Goal: Information Seeking & Learning: Find specific fact

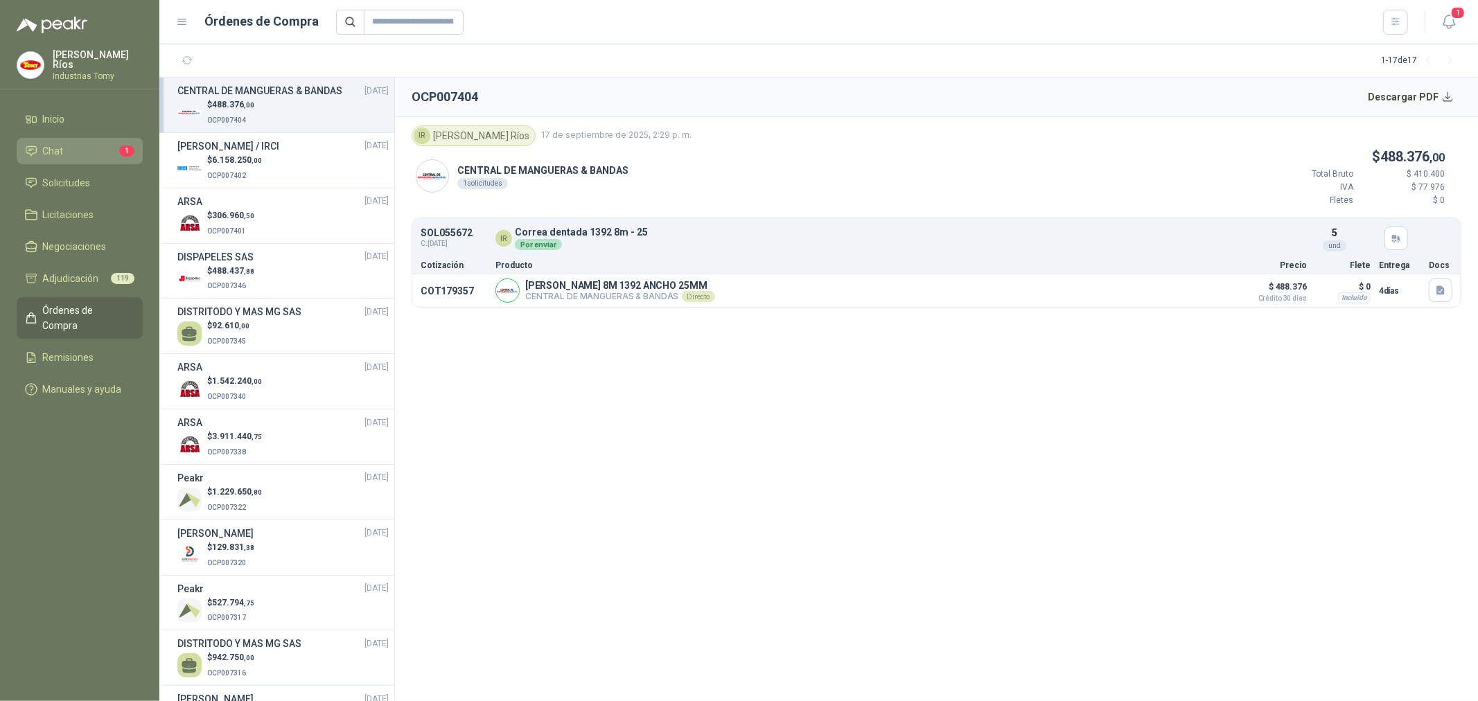
click at [114, 143] on li "Chat 1" at bounding box center [79, 150] width 109 height 15
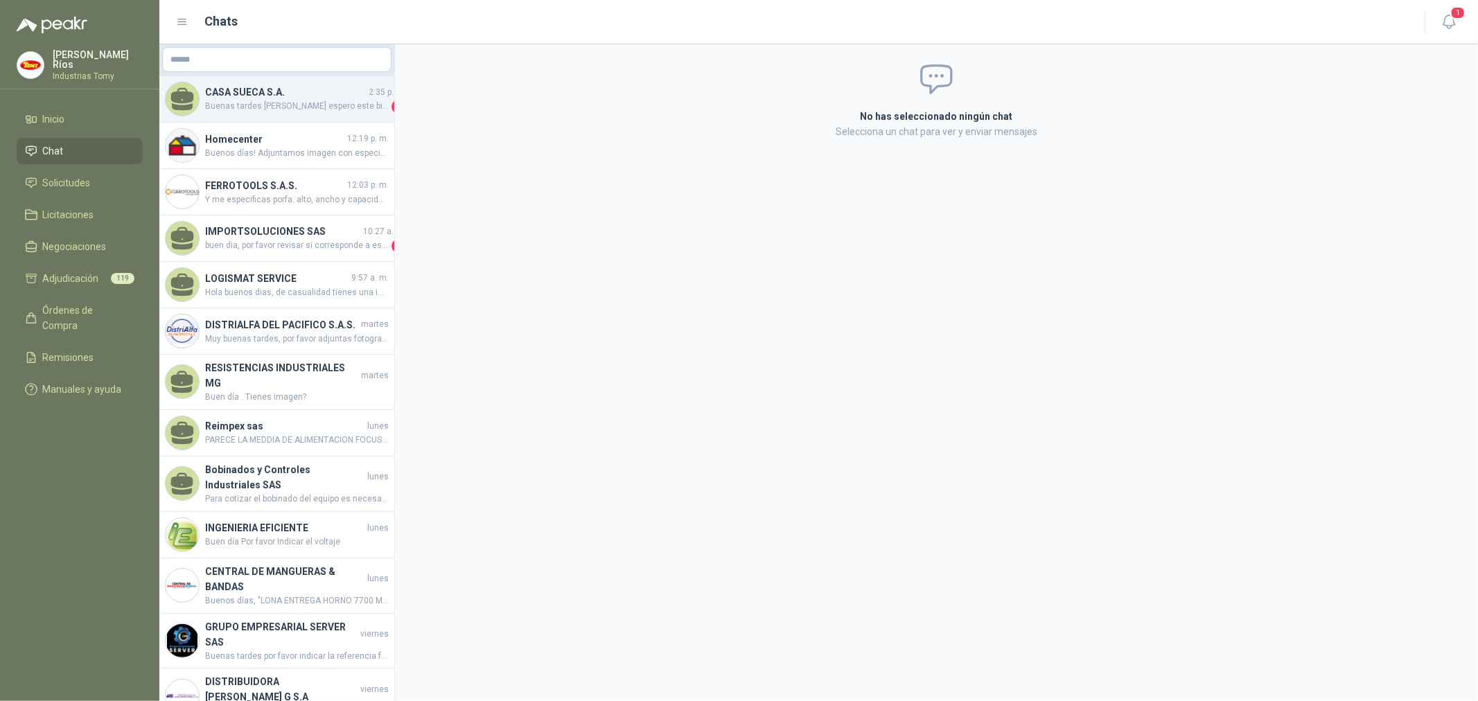
click at [289, 98] on h4 "CASA SUECA S.A." at bounding box center [285, 92] width 161 height 15
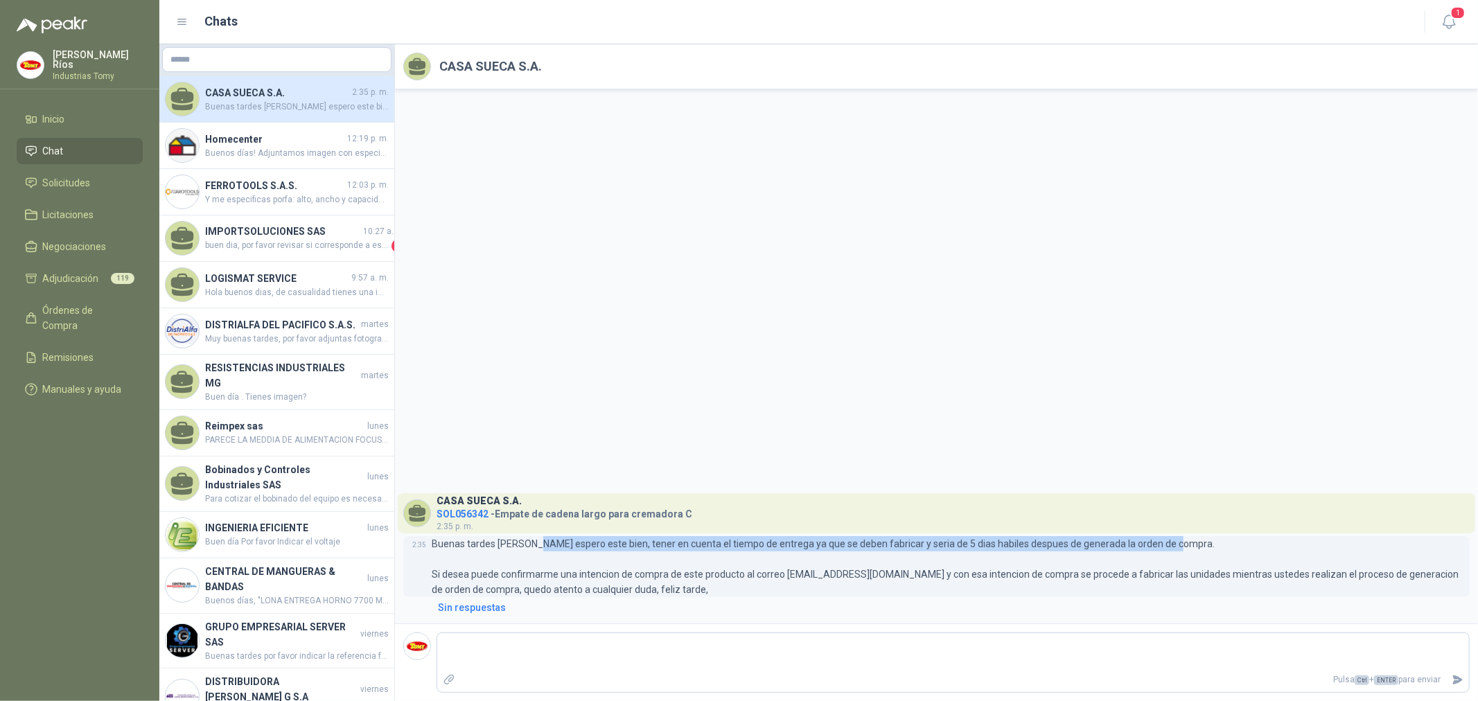
drag, startPoint x: 530, startPoint y: 543, endPoint x: 608, endPoint y: 552, distance: 78.8
click at [605, 554] on p "Buenas tardes [PERSON_NAME] espero este bien, tener en cuenta el tiempo de entr…" at bounding box center [951, 566] width 1038 height 61
click at [640, 545] on p "Buenas tardes [PERSON_NAME] espero este bien, tener en cuenta el tiempo de entr…" at bounding box center [951, 566] width 1038 height 61
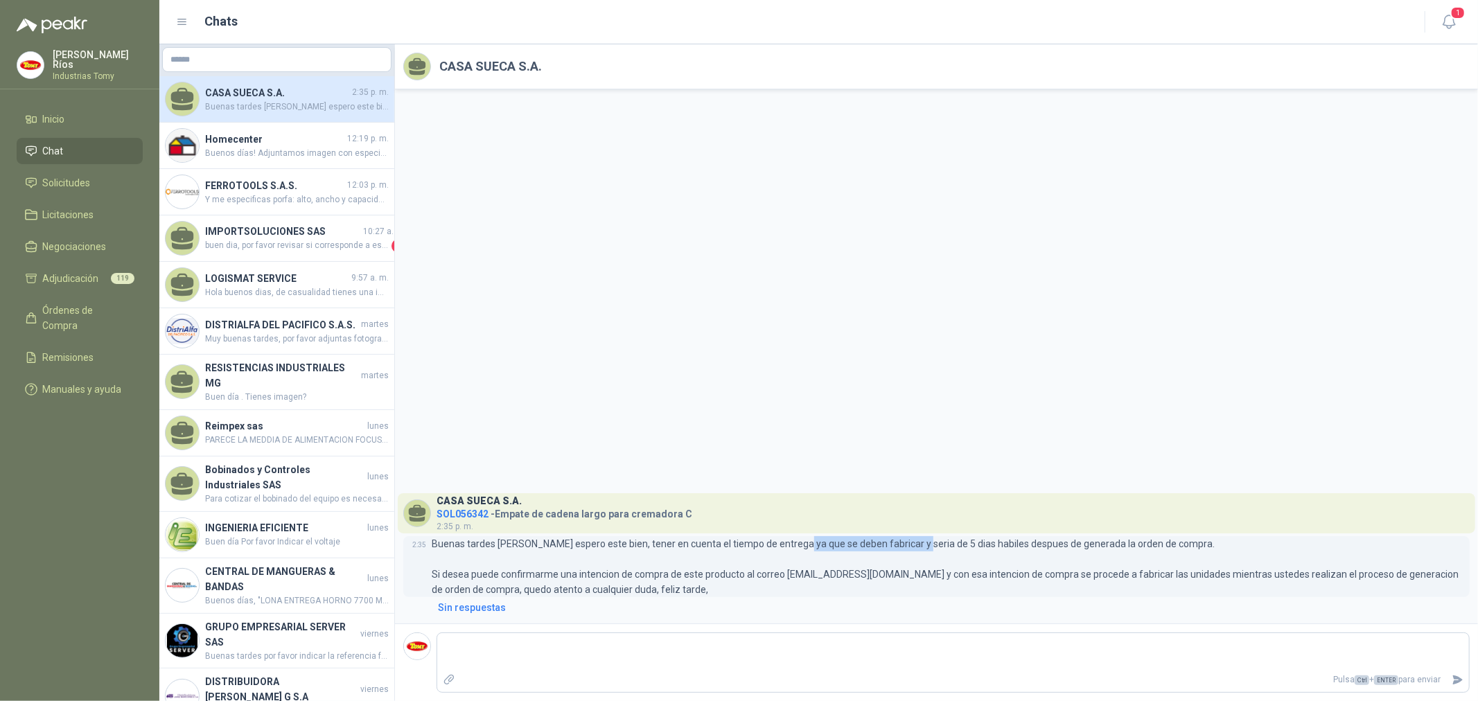
drag, startPoint x: 788, startPoint y: 543, endPoint x: 936, endPoint y: 556, distance: 148.9
click at [908, 547] on p "Buenas tardes [PERSON_NAME] espero este bien, tener en cuenta el tiempo de entr…" at bounding box center [951, 566] width 1038 height 61
drag, startPoint x: 987, startPoint y: 541, endPoint x: 1155, endPoint y: 541, distance: 168.4
click at [1155, 541] on p "Buenas tardes [PERSON_NAME] espero este bien, tener en cuenta el tiempo de entr…" at bounding box center [951, 566] width 1038 height 61
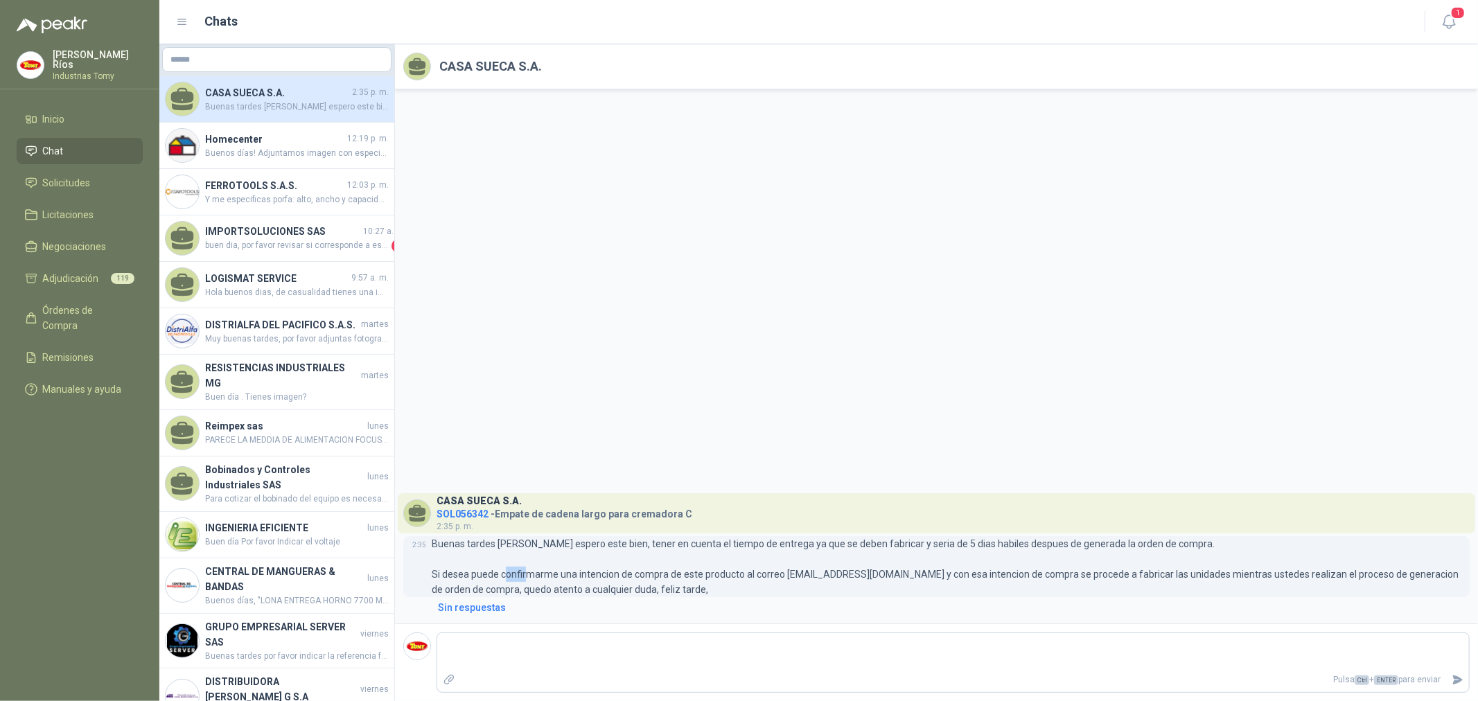
click at [562, 572] on p "Buenas tardes [PERSON_NAME] espero este bien, tener en cuenta el tiempo de entr…" at bounding box center [951, 566] width 1038 height 61
click at [472, 516] on span "SOL056342" at bounding box center [463, 514] width 52 height 11
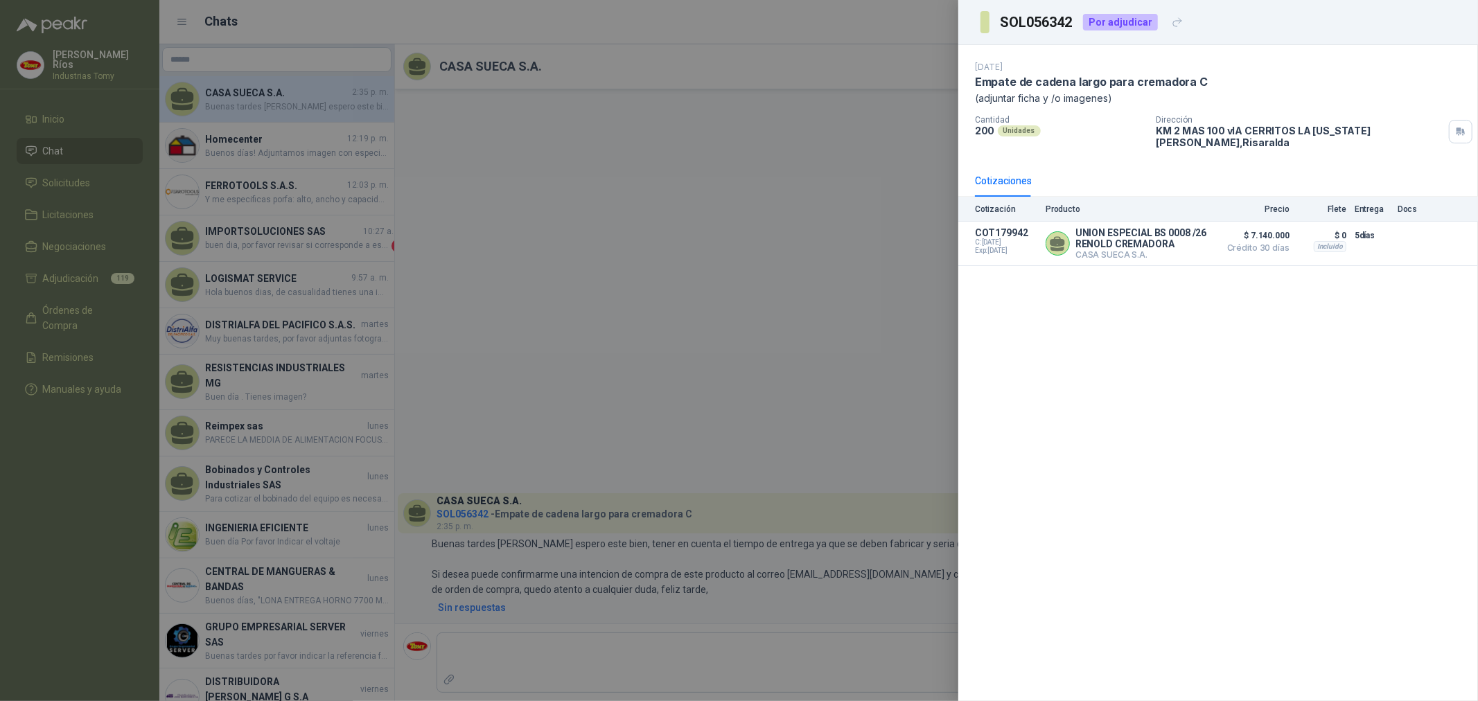
click at [656, 238] on div at bounding box center [739, 350] width 1478 height 701
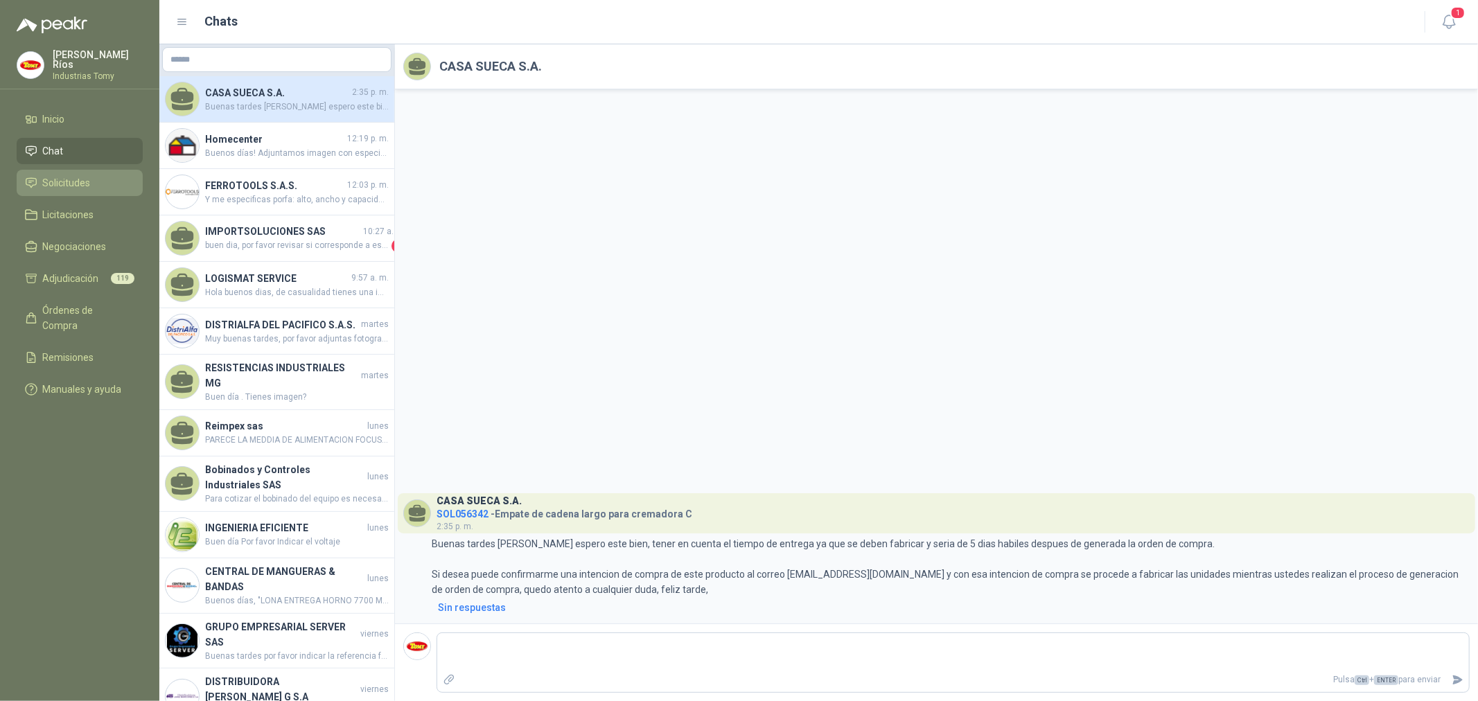
click at [88, 182] on span "Solicitudes" at bounding box center [67, 182] width 48 height 15
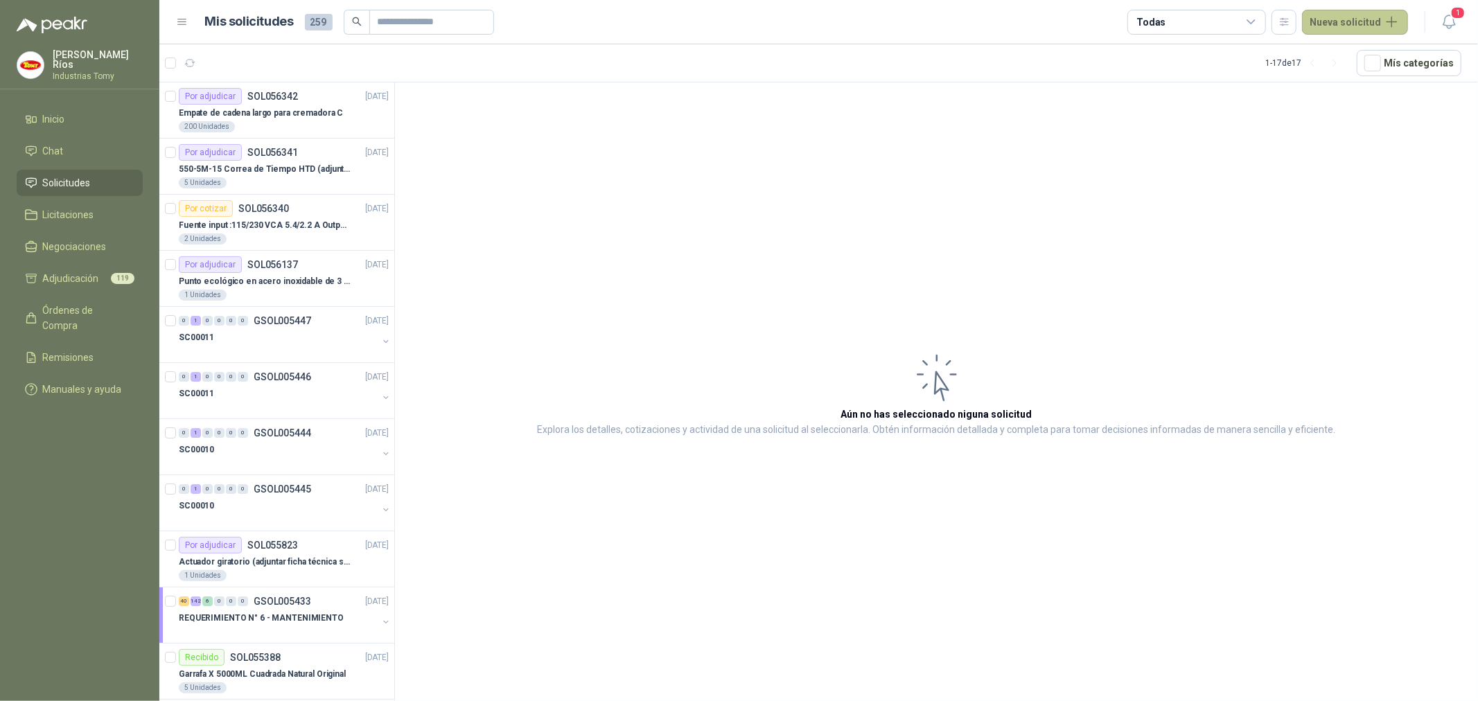
click at [1347, 17] on button "Nueva solicitud" at bounding box center [1355, 22] width 106 height 25
click at [1357, 46] on link "Solicitud" at bounding box center [1372, 55] width 118 height 24
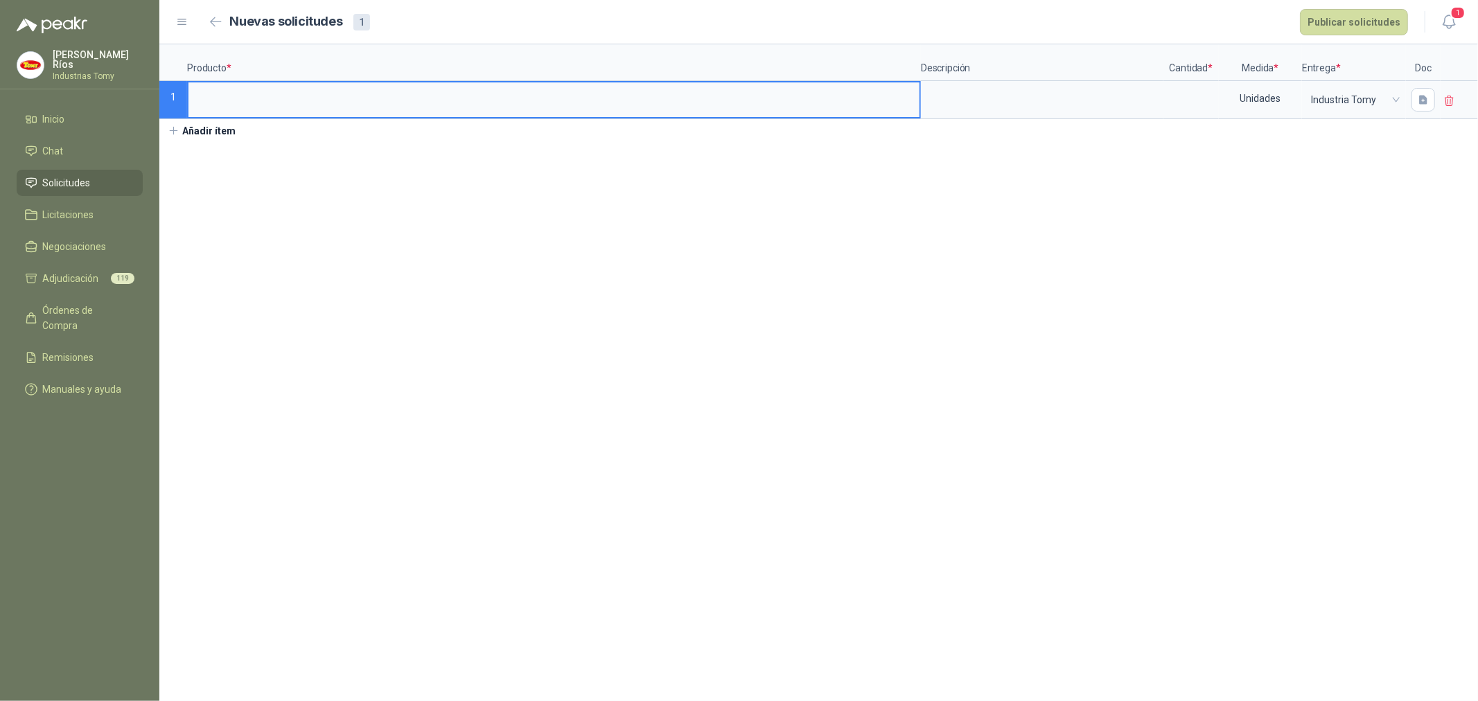
click at [248, 105] on input at bounding box center [554, 95] width 731 height 27
click at [111, 146] on li "Chat 2" at bounding box center [79, 150] width 109 height 15
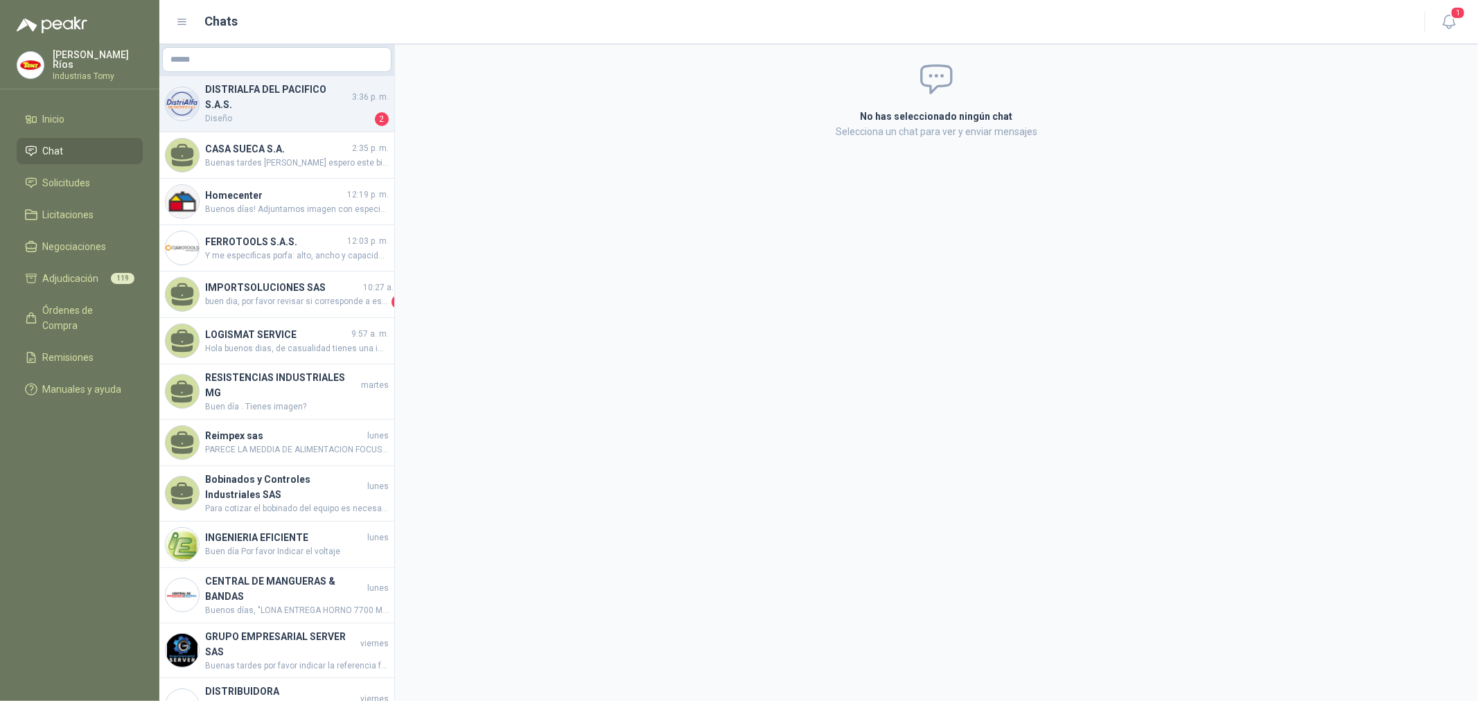
click at [222, 102] on h4 "DISTRIALFA DEL PACIFICO S.A.S." at bounding box center [277, 97] width 144 height 30
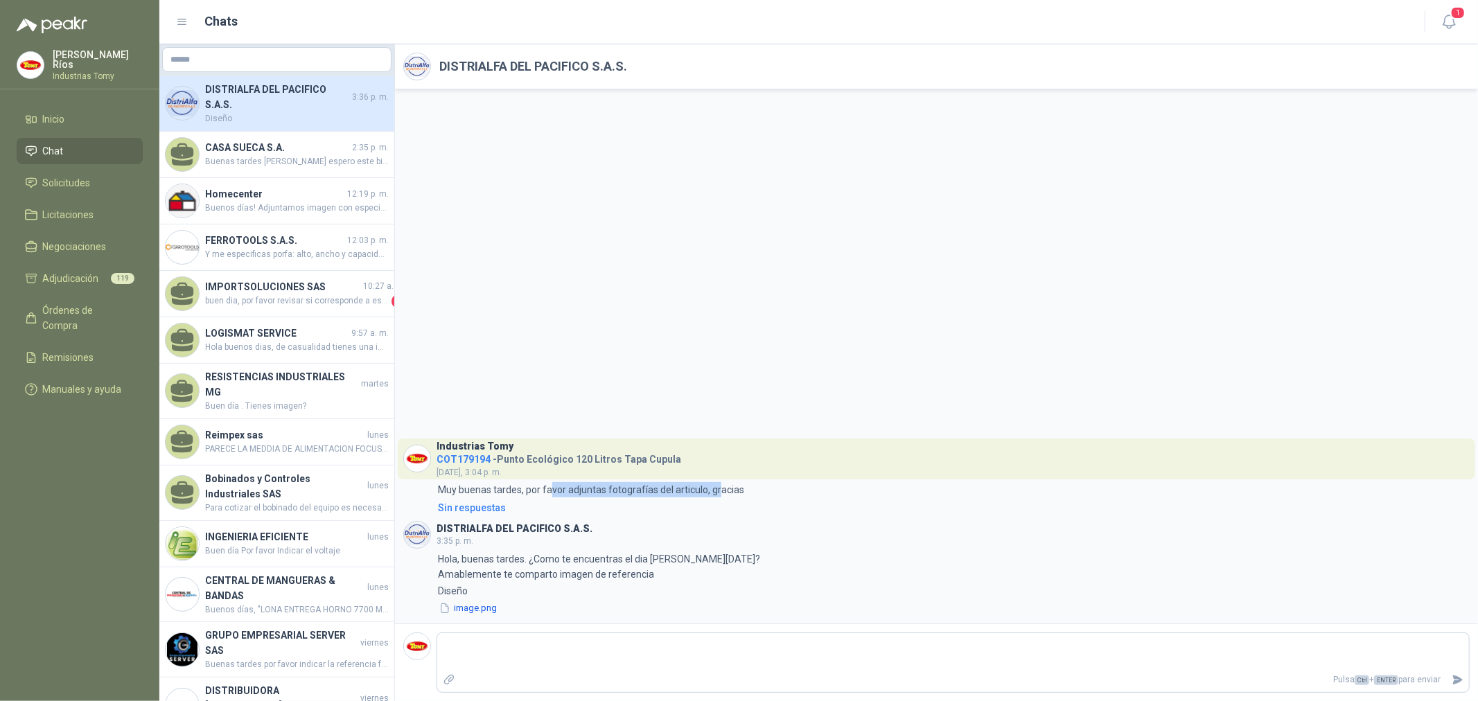
drag, startPoint x: 551, startPoint y: 488, endPoint x: 732, endPoint y: 476, distance: 181.3
click at [732, 476] on div "Industrias Tomy COT179194 - Punto Ecológico 120 Litros Tapa Cupula [DATE], 3:04…" at bounding box center [936, 477] width 1067 height 76
click at [735, 473] on header "Industrias Tomy COT179194 - Punto Ecológico 120 Litros Tapa Cupula [DATE], 3:04…" at bounding box center [937, 459] width 1078 height 40
drag, startPoint x: 459, startPoint y: 573, endPoint x: 658, endPoint y: 557, distance: 199.5
click at [658, 557] on p "Hola, buenas tardes. ¿Como te encuentras el dia [PERSON_NAME][DATE]? Amablement…" at bounding box center [599, 567] width 322 height 30
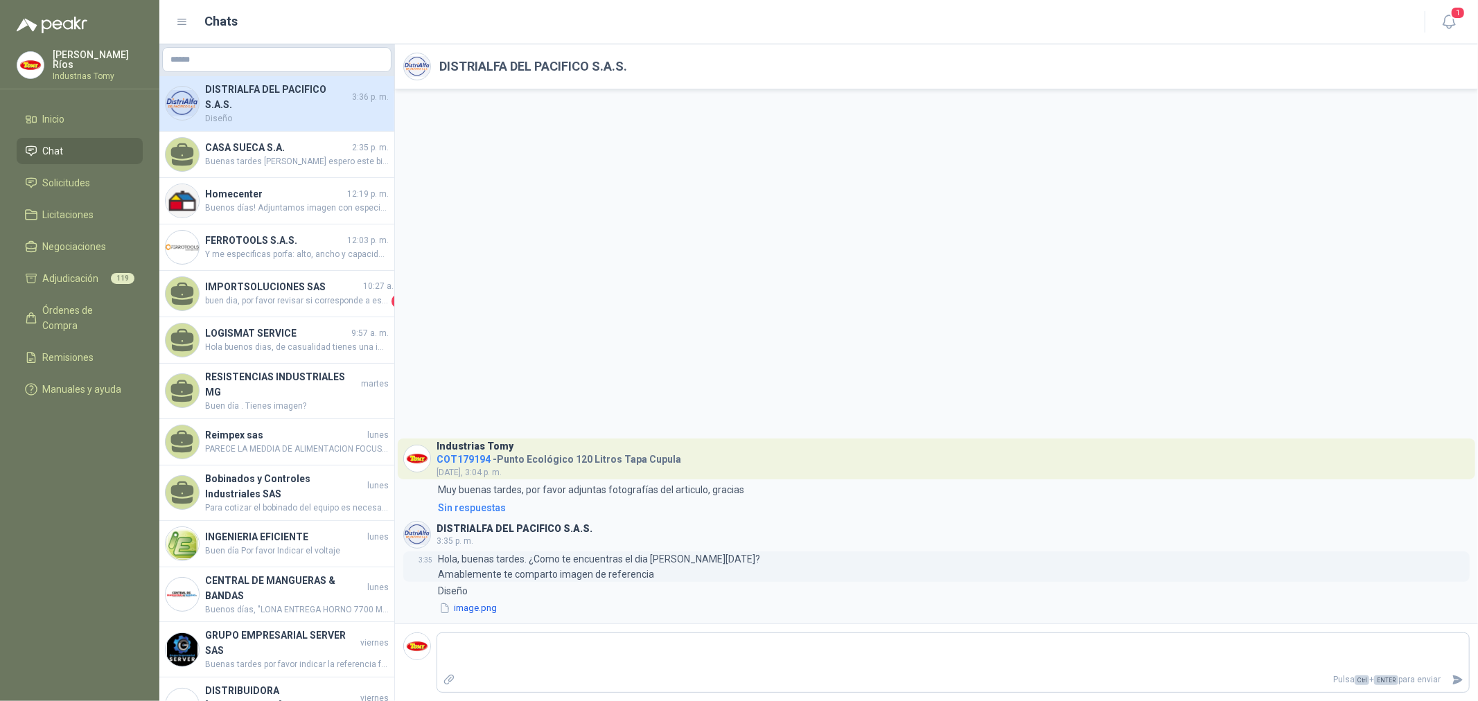
click at [660, 571] on p "Hola, buenas tardes. ¿Como te encuentras el dia [PERSON_NAME][DATE]? Amablement…" at bounding box center [599, 567] width 322 height 30
click at [475, 608] on button "image.png" at bounding box center [468, 609] width 60 height 15
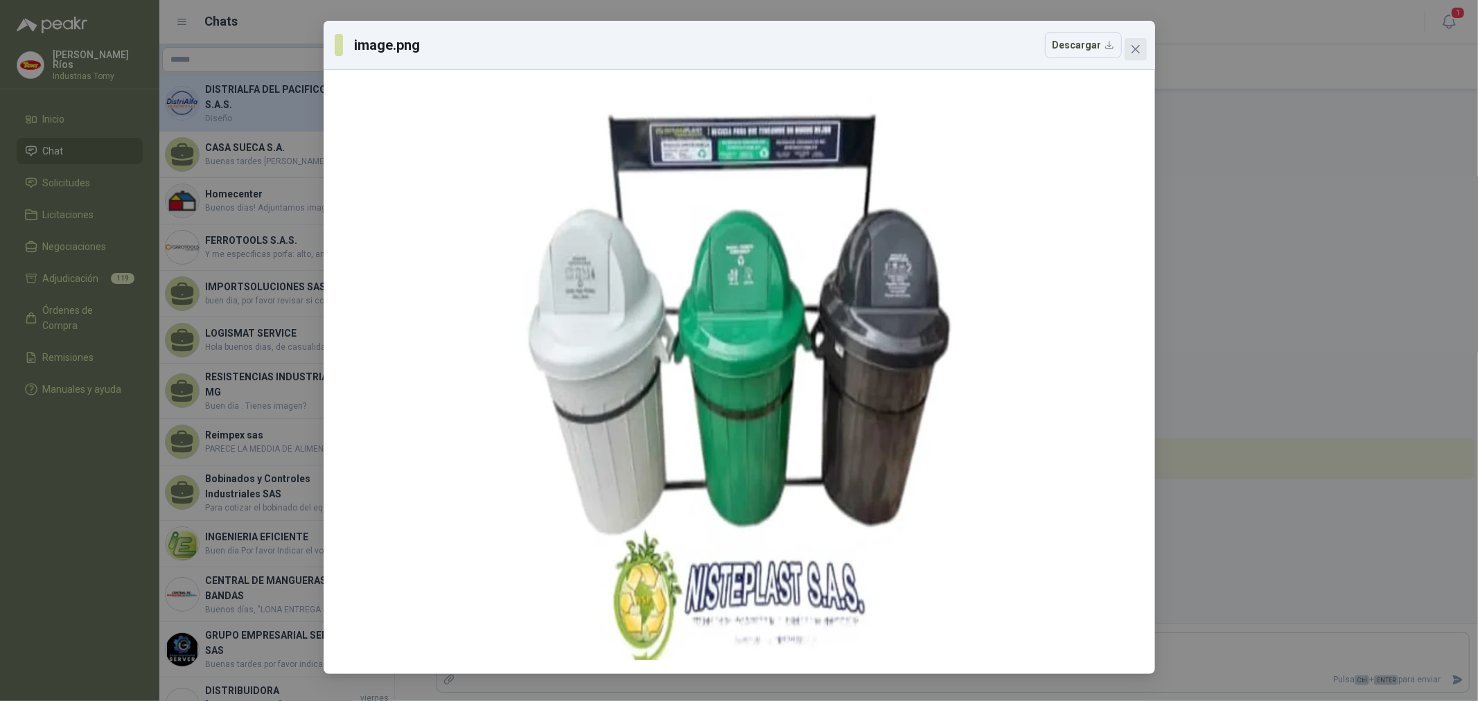
click at [1139, 55] on button "Close" at bounding box center [1136, 49] width 22 height 22
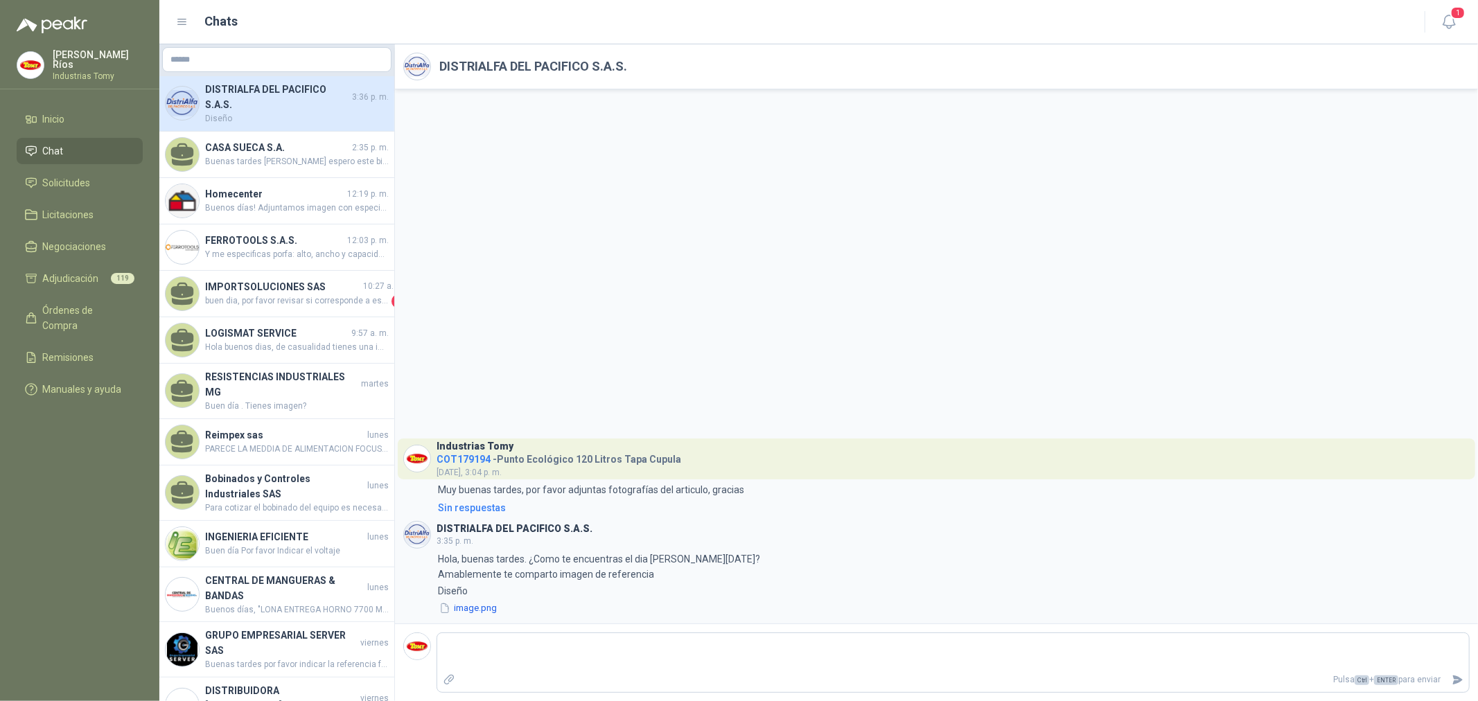
click at [476, 462] on span "COT179194" at bounding box center [464, 459] width 54 height 11
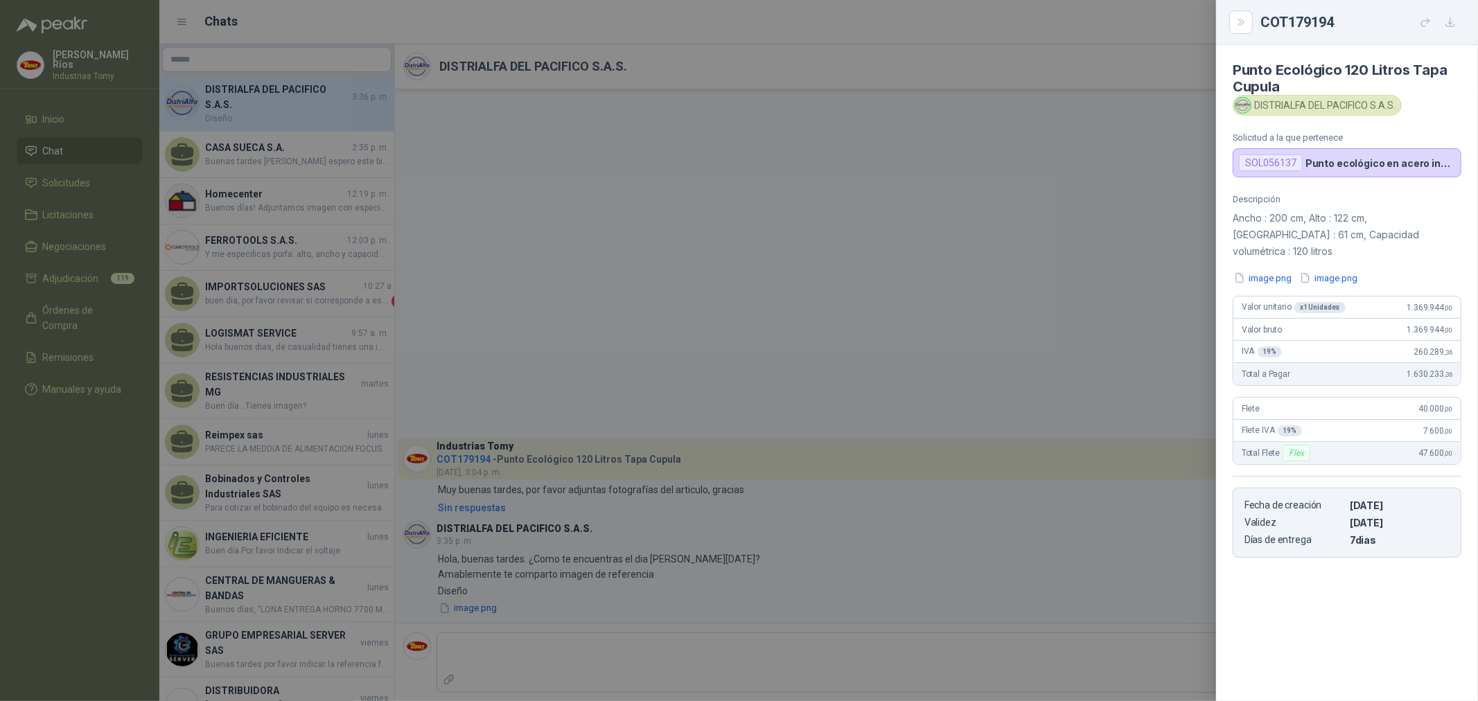
drag, startPoint x: 1412, startPoint y: 281, endPoint x: 1408, endPoint y: 292, distance: 11.0
click at [1412, 297] on div "Valor unitario x 1 Unidades 1.369.944 ,00" at bounding box center [1347, 308] width 227 height 22
drag, startPoint x: 1405, startPoint y: 293, endPoint x: 1022, endPoint y: 460, distance: 417.4
click at [1468, 284] on div "Descripción Ancho : 200 cm, Alto : 122 cm, [GEOGRAPHIC_DATA] : 61 cm, Capacidad…" at bounding box center [1347, 376] width 262 height 364
click at [816, 272] on div at bounding box center [739, 350] width 1478 height 701
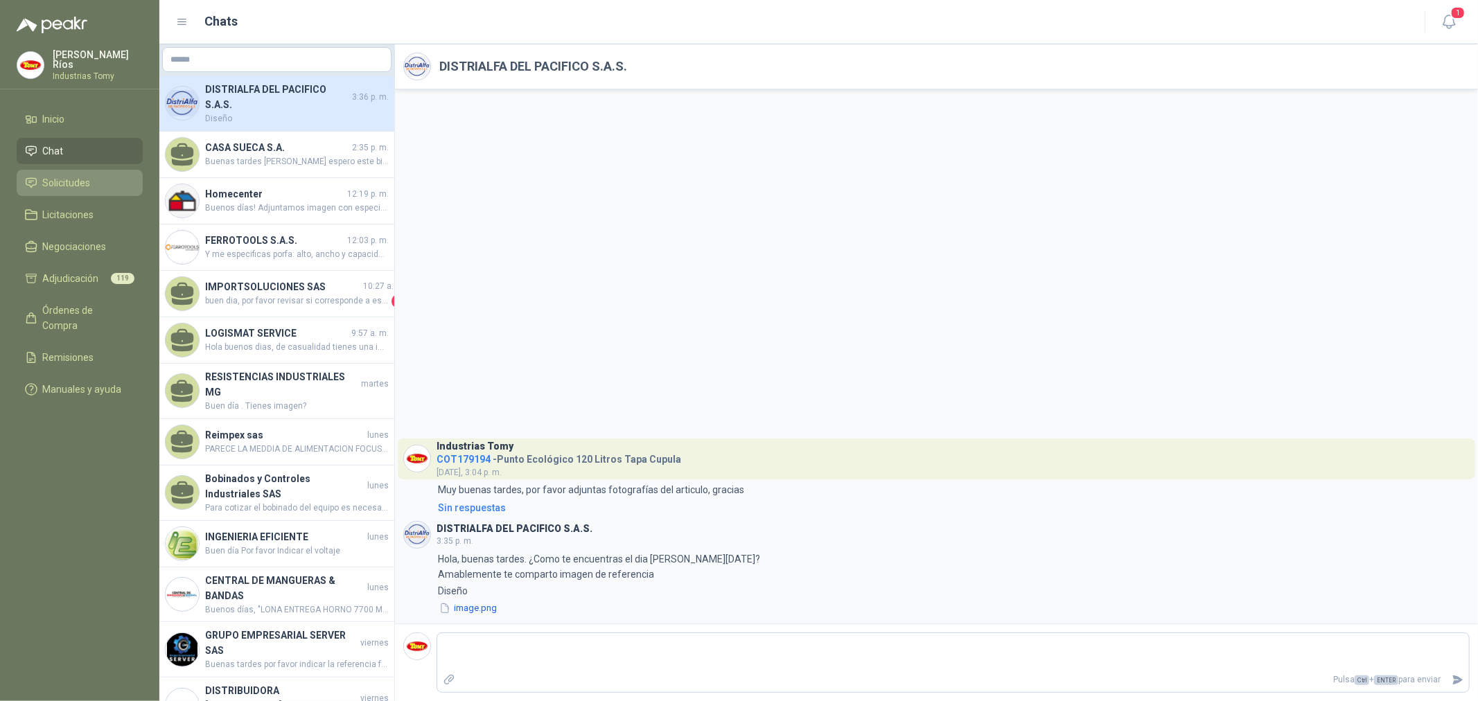
click at [97, 175] on li "Solicitudes" at bounding box center [79, 182] width 109 height 15
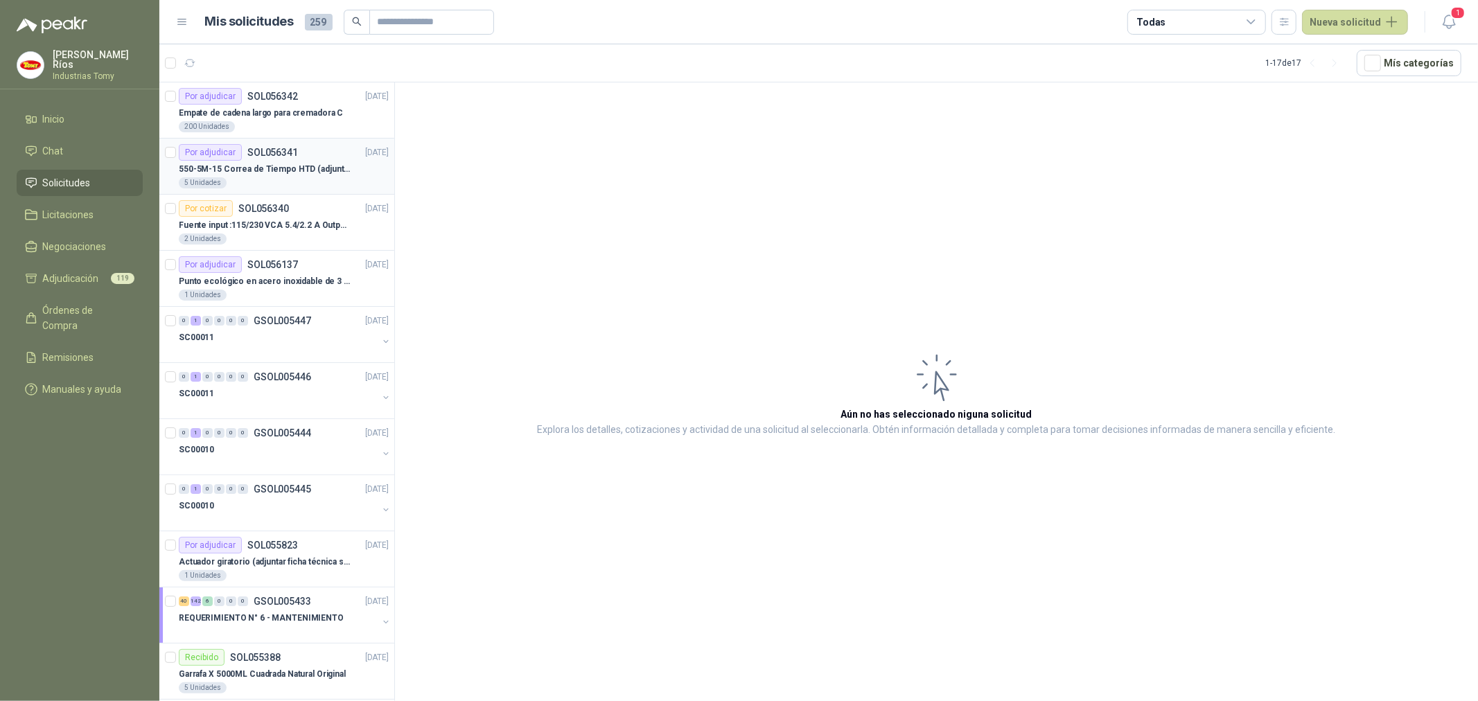
click at [239, 164] on p "550-5M-15 Correa de Tiempo HTD (adjuntar ficha y /o imagenes)" at bounding box center [265, 169] width 173 height 13
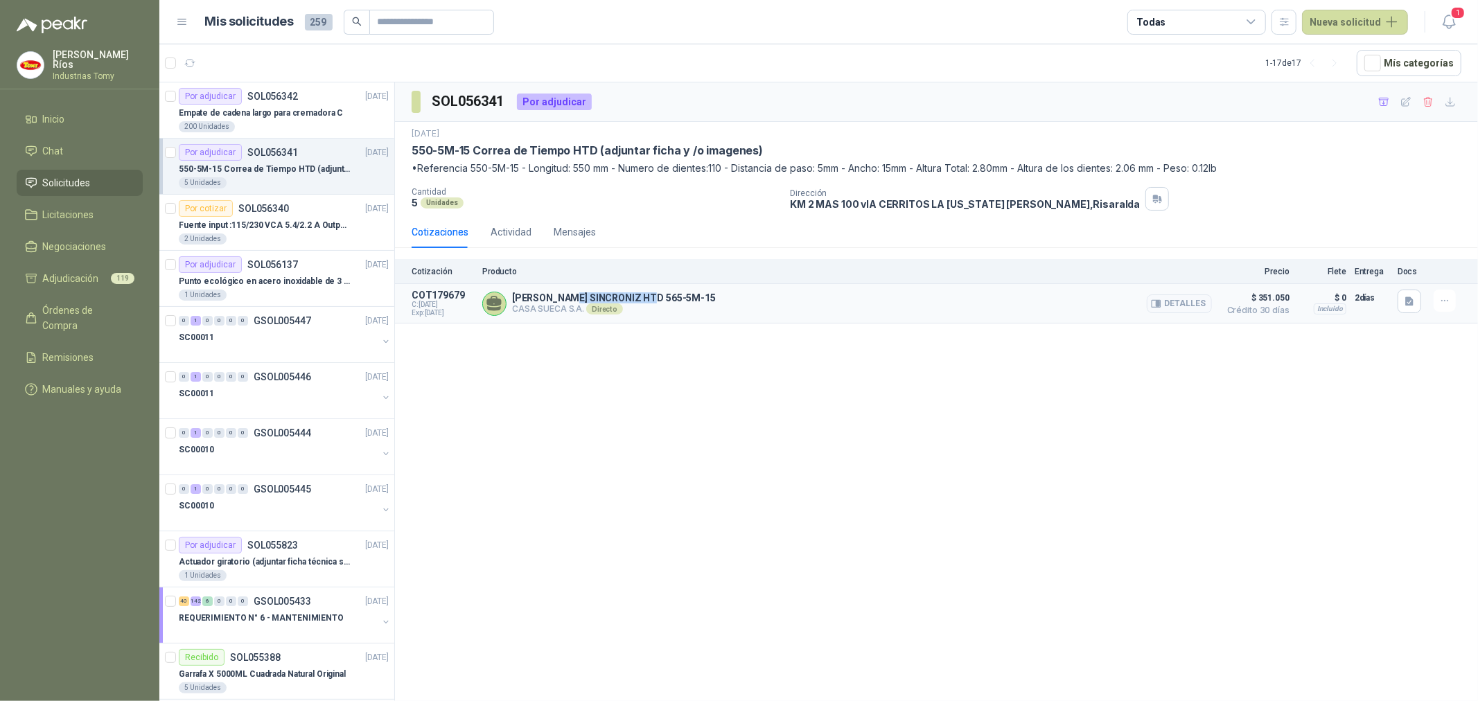
drag, startPoint x: 583, startPoint y: 294, endPoint x: 657, endPoint y: 301, distance: 74.5
click at [656, 301] on p "[PERSON_NAME] SINCRONIZ HTD 565-5M-15" at bounding box center [614, 297] width 204 height 11
drag, startPoint x: 657, startPoint y: 301, endPoint x: 1222, endPoint y: 344, distance: 566.4
click at [659, 301] on p "[PERSON_NAME] SINCRONIZ HTD 565-5M-15" at bounding box center [614, 297] width 204 height 11
click at [823, 403] on div "SOL056341 Por adjudicar [DATE] 550-5M-15 [PERSON_NAME] de Tiempo HTD (adjuntar …" at bounding box center [936, 394] width 1083 height 624
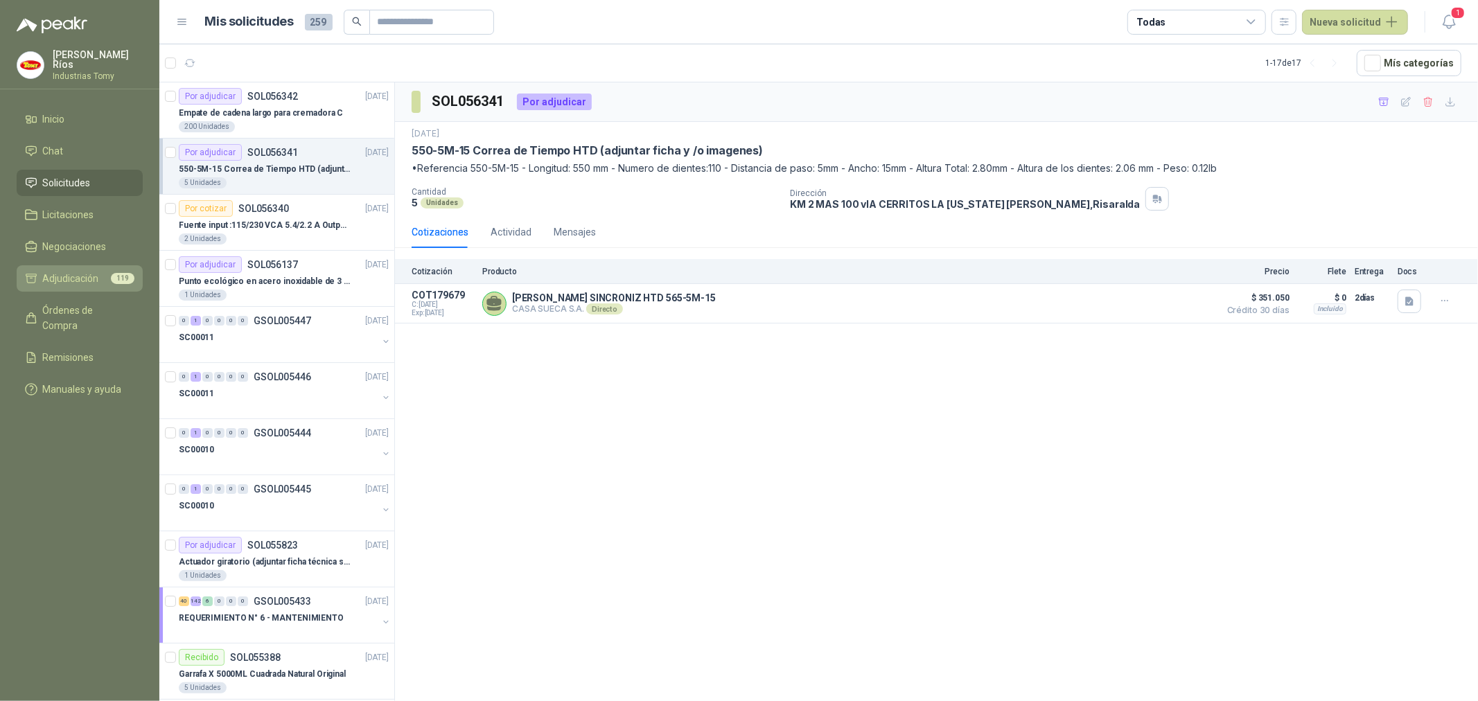
click at [93, 271] on span "Adjudicación" at bounding box center [71, 278] width 56 height 15
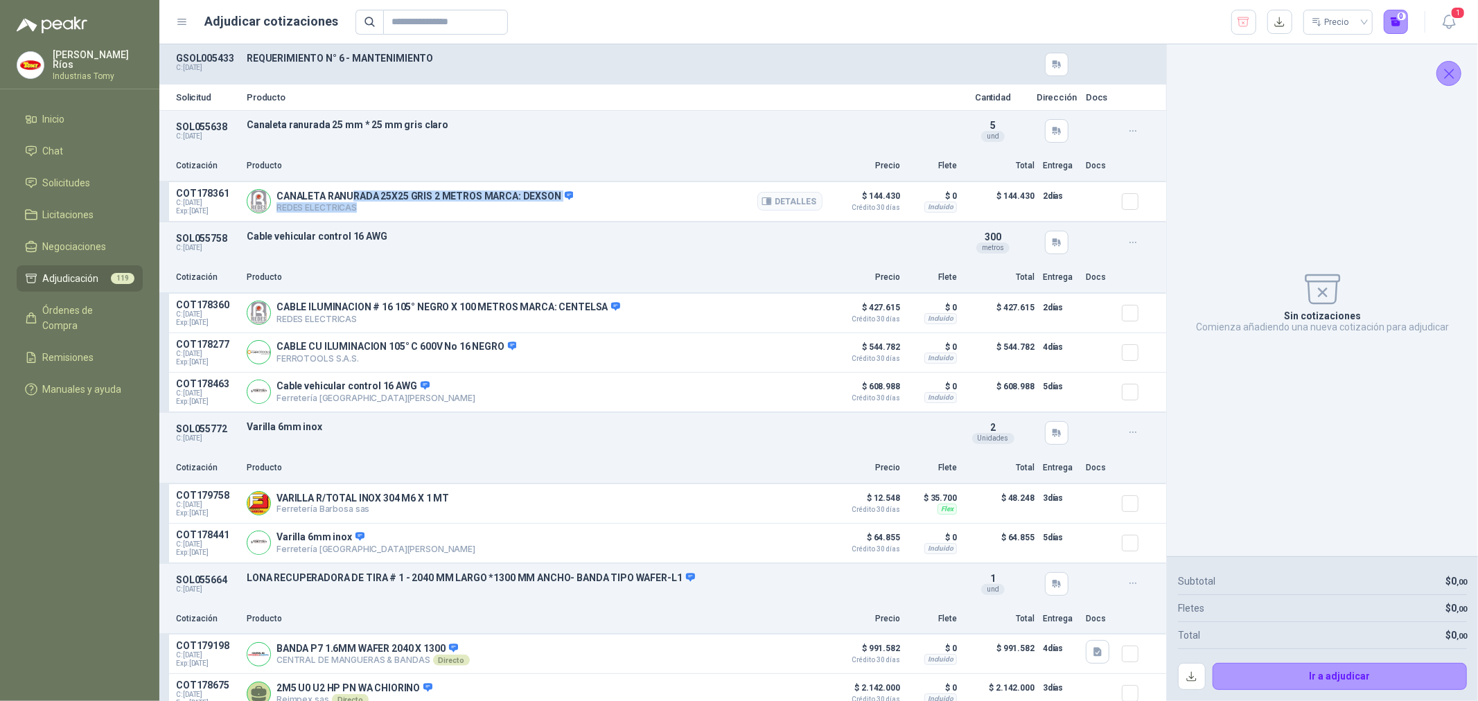
drag, startPoint x: 351, startPoint y: 191, endPoint x: 498, endPoint y: 218, distance: 148.8
click at [498, 218] on article "COT178361 C: [DATE] Exp: [DATE] CANALETA RANURADA 25X25 GRIS 2 METROS MARCA: DE…" at bounding box center [662, 202] width 1007 height 40
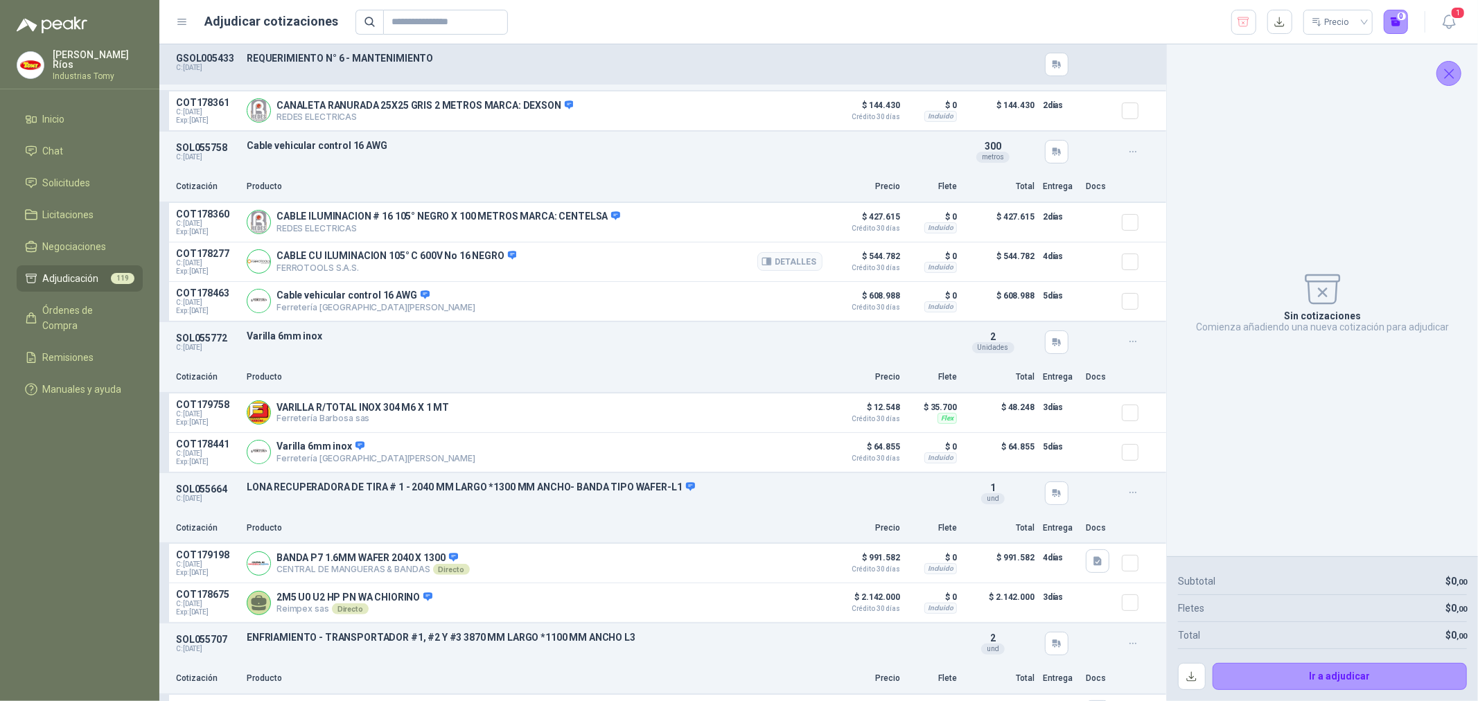
scroll to position [154, 0]
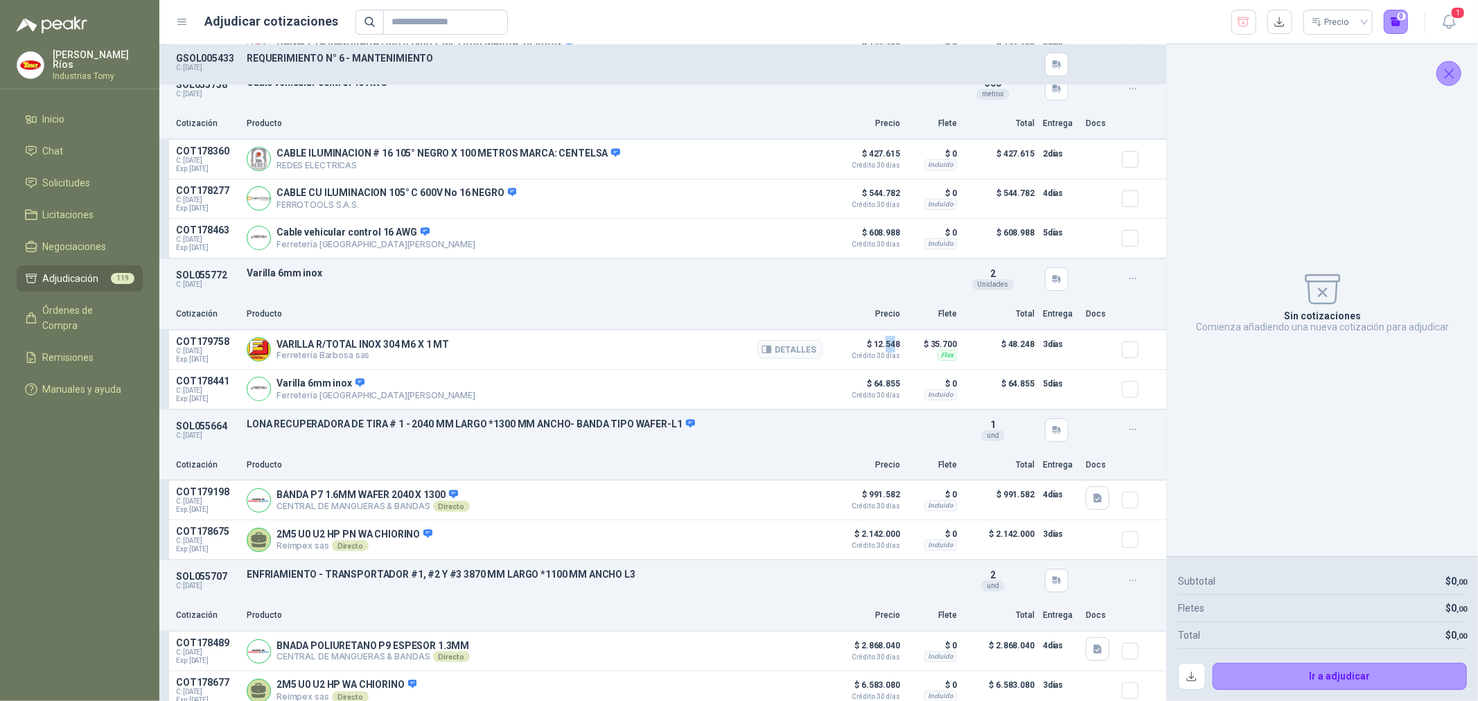
click at [884, 343] on p "$ 12.548 Crédito 30 días" at bounding box center [865, 348] width 69 height 24
click at [875, 344] on p "$ 12.548 Crédito 30 días" at bounding box center [865, 348] width 69 height 24
click at [792, 350] on button "Detalles" at bounding box center [789, 349] width 65 height 19
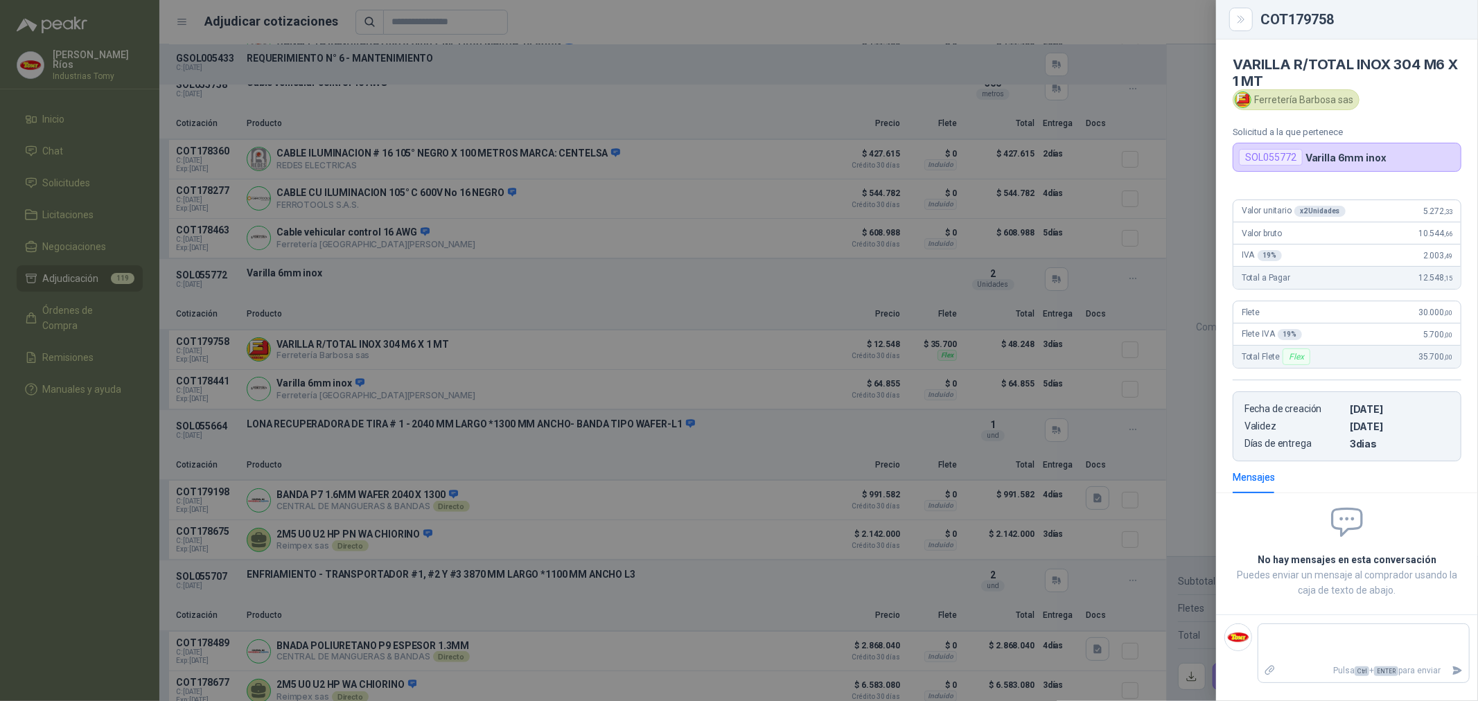
click at [839, 379] on div at bounding box center [739, 350] width 1478 height 701
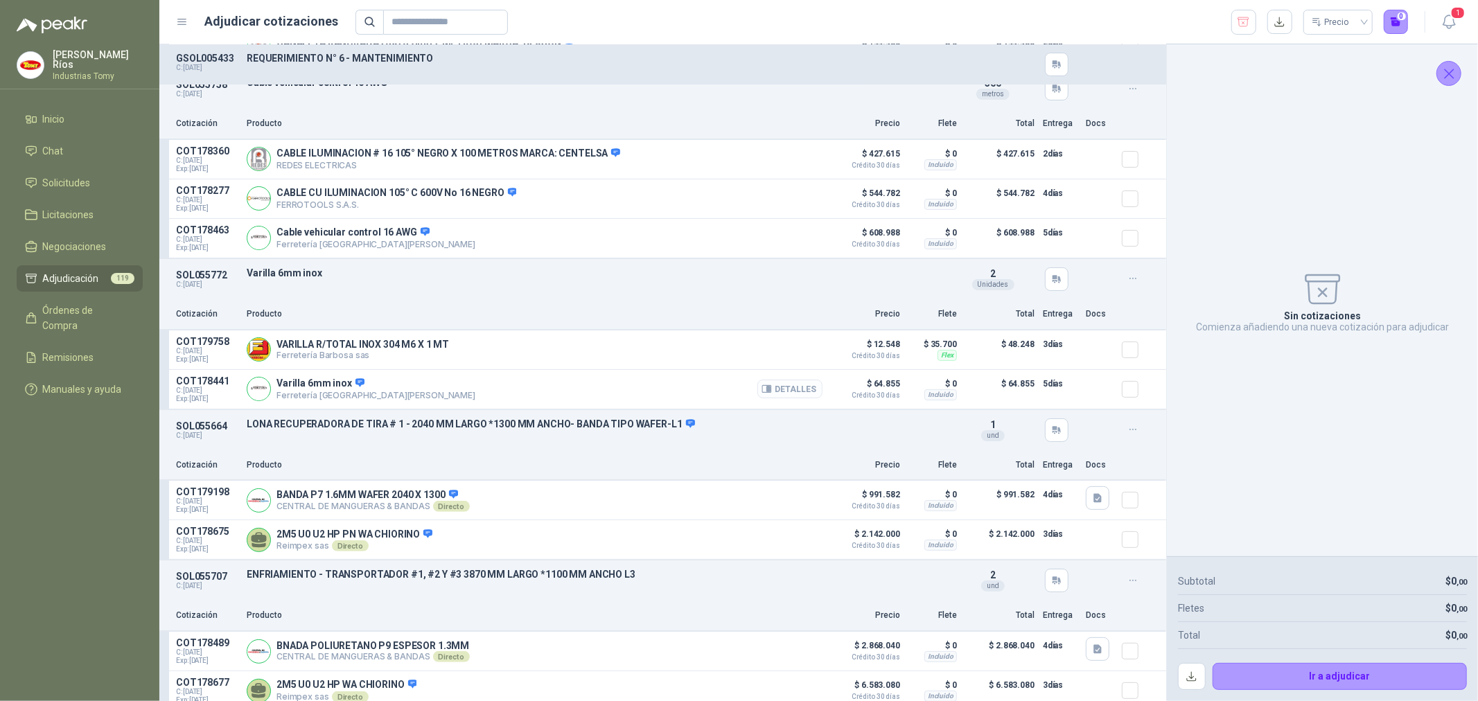
click at [790, 381] on button "Detalles" at bounding box center [789, 389] width 65 height 19
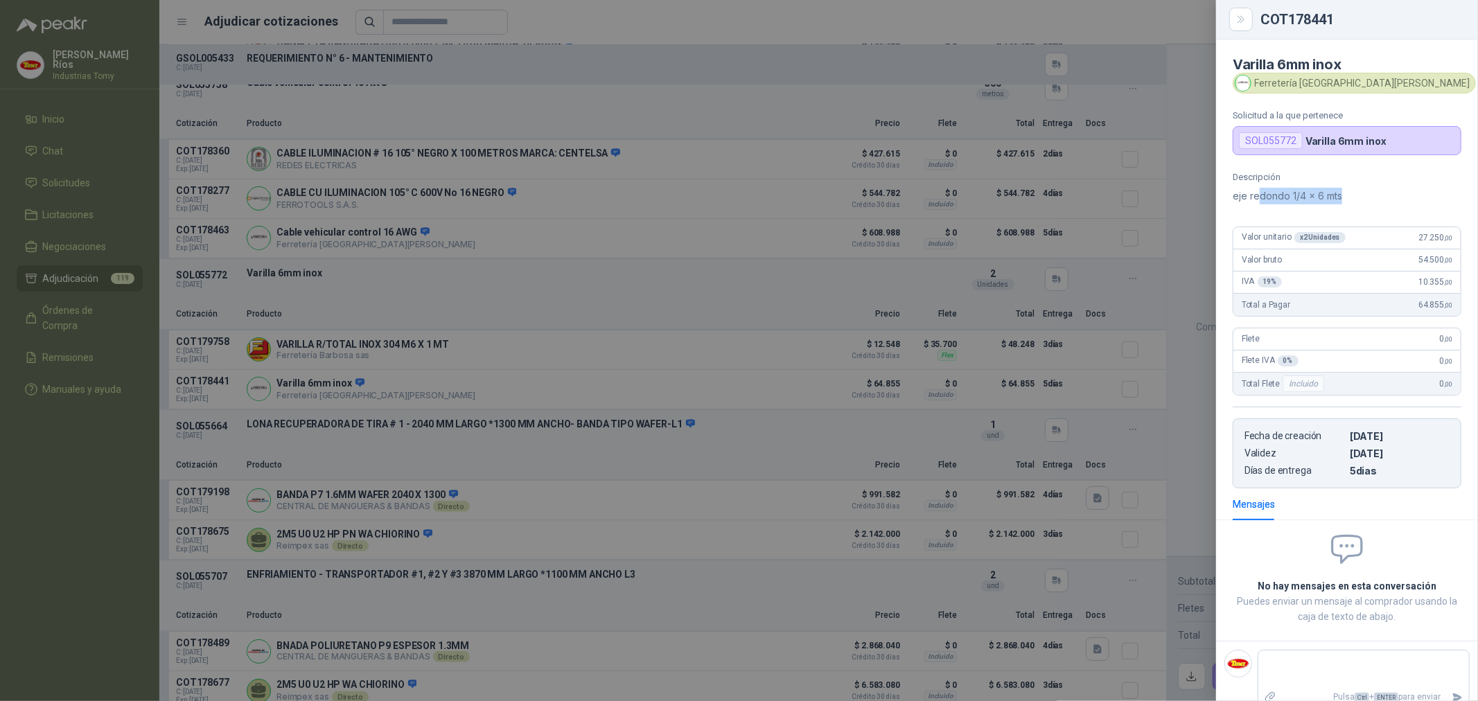
drag, startPoint x: 1259, startPoint y: 195, endPoint x: 1341, endPoint y: 202, distance: 82.8
click at [1341, 203] on p "eje redondo 1/4 x 6 mts" at bounding box center [1347, 196] width 229 height 17
click at [1341, 199] on p "eje redondo 1/4 x 6 mts" at bounding box center [1347, 196] width 229 height 17
click at [703, 277] on div at bounding box center [739, 350] width 1478 height 701
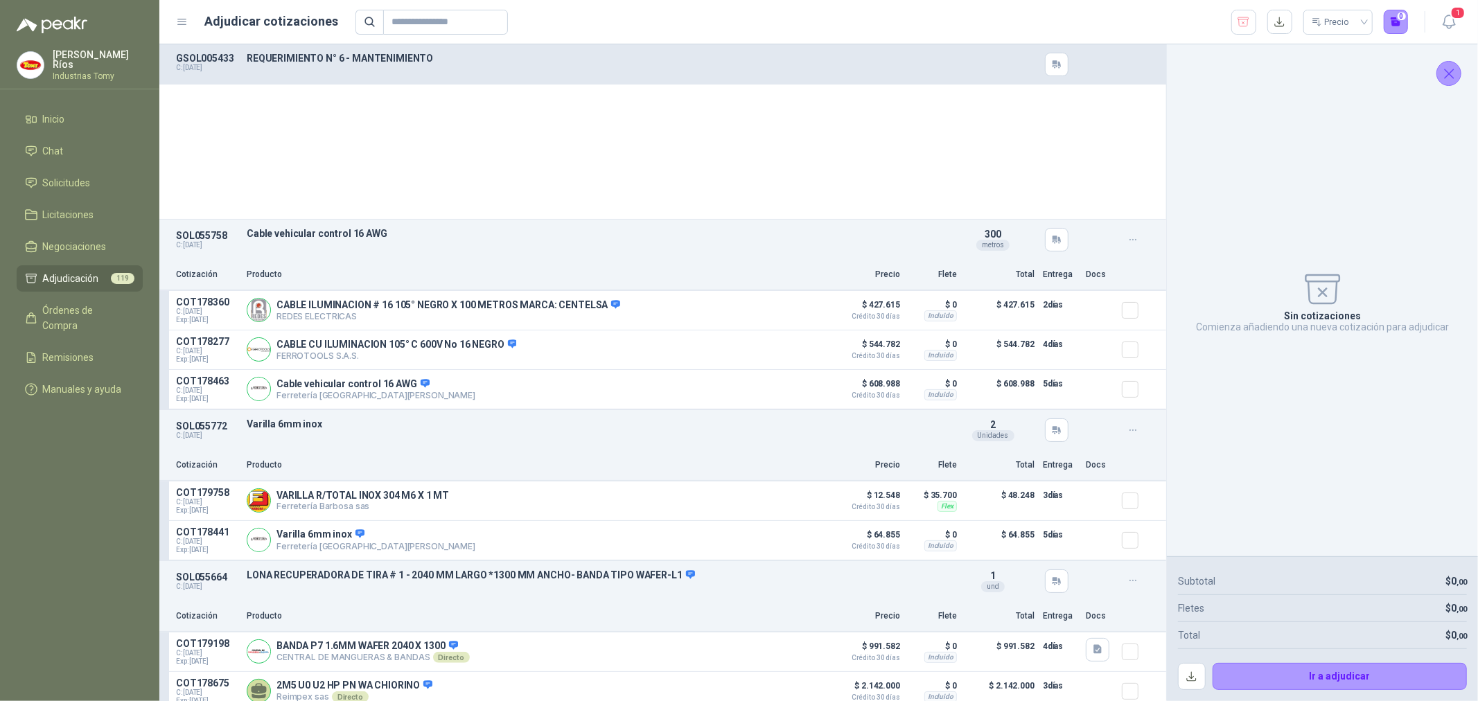
scroll to position [0, 0]
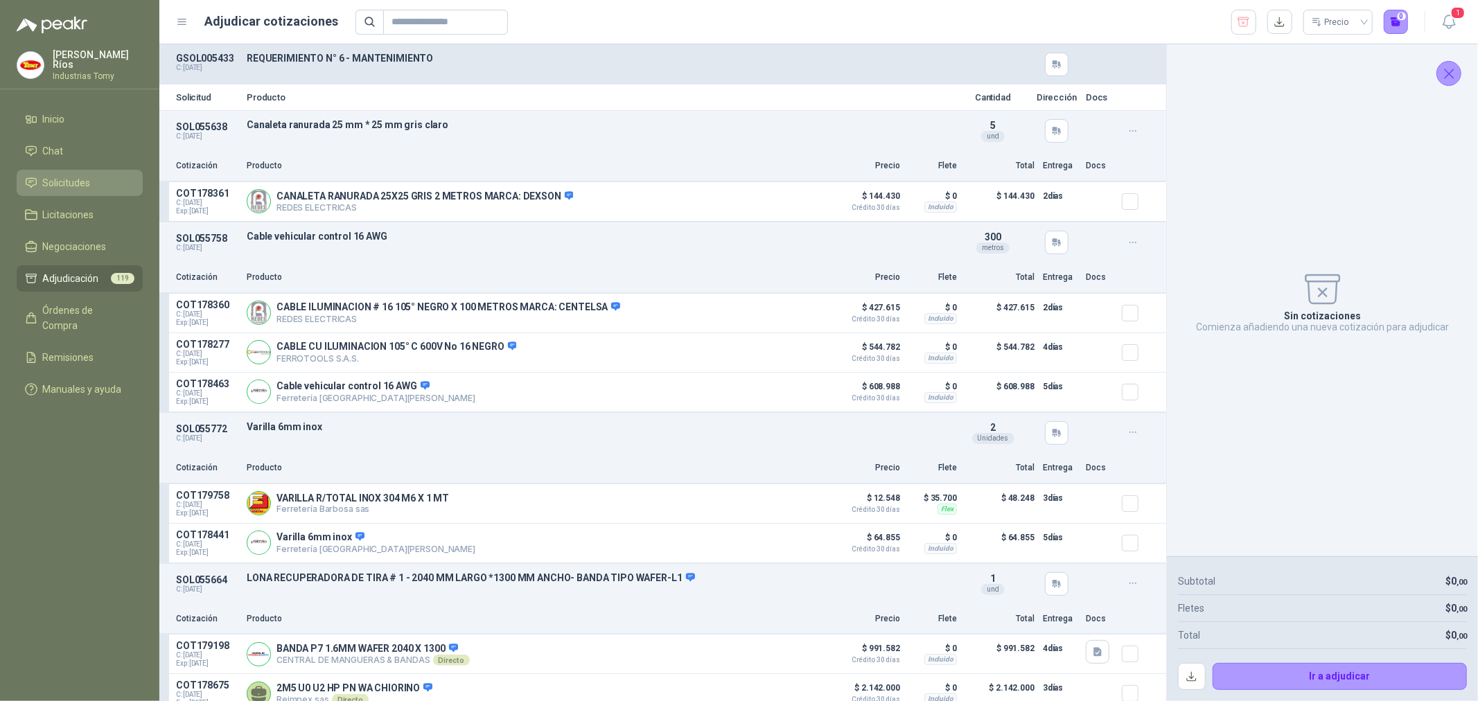
click at [94, 182] on li "Solicitudes" at bounding box center [79, 182] width 109 height 15
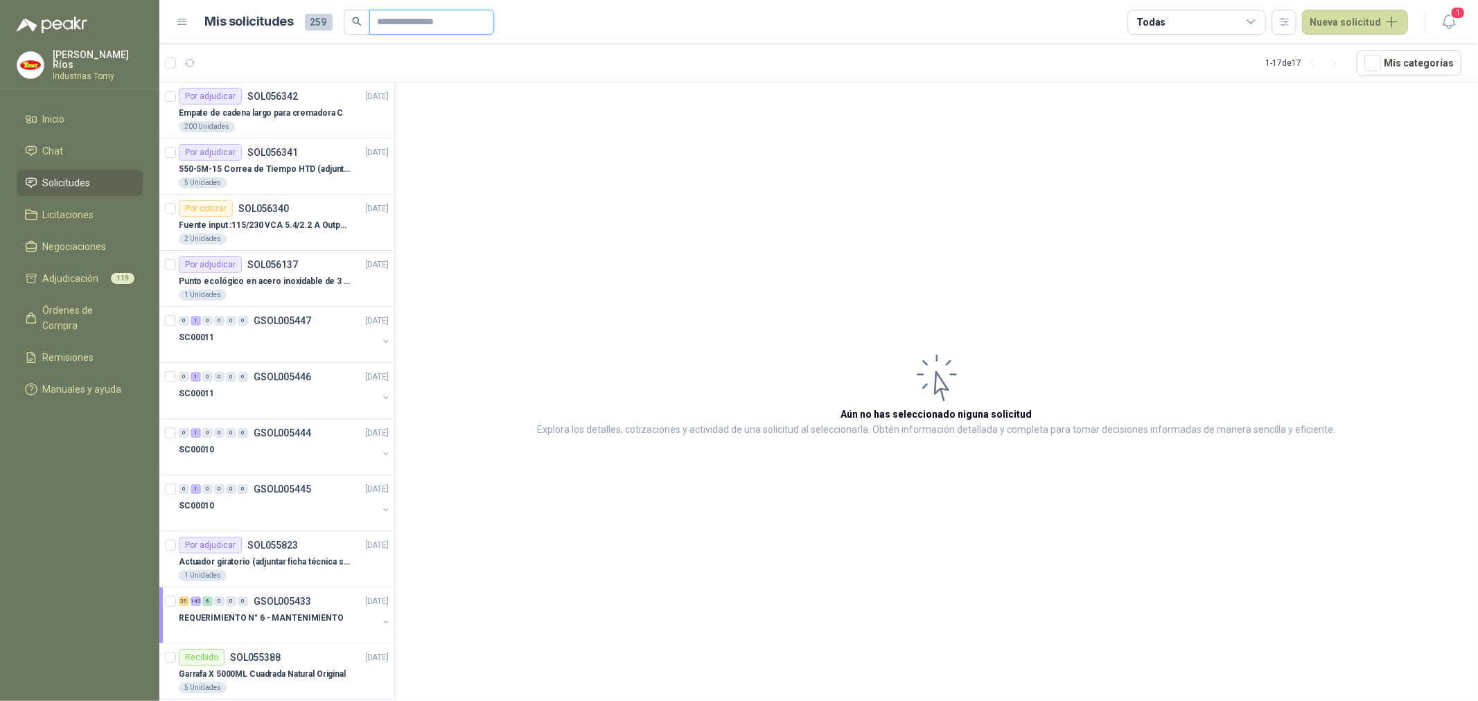
click at [431, 21] on input "text" at bounding box center [426, 22] width 97 height 24
paste input "**********"
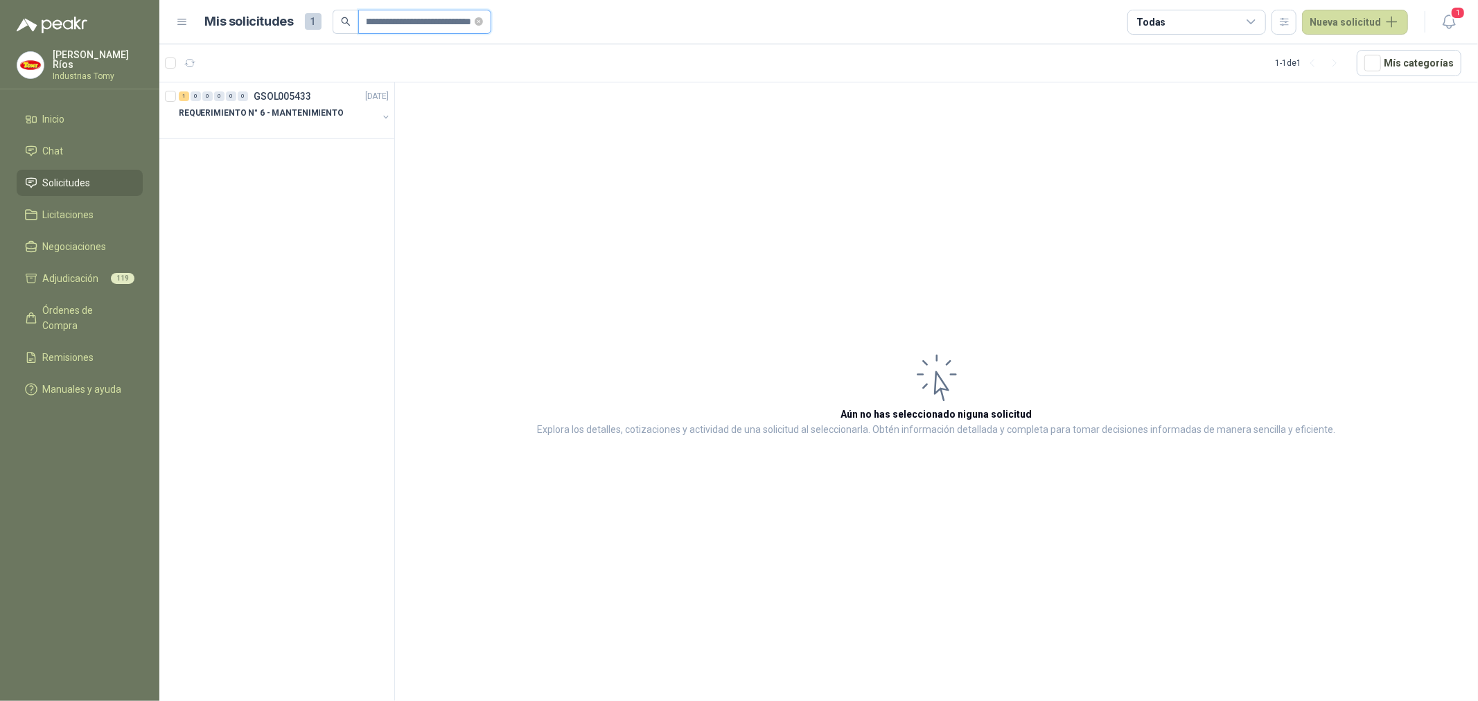
type input "**********"
click at [323, 108] on p "REQUERIMIENTO N° 6 - MANTENIMIENTO" at bounding box center [261, 113] width 165 height 13
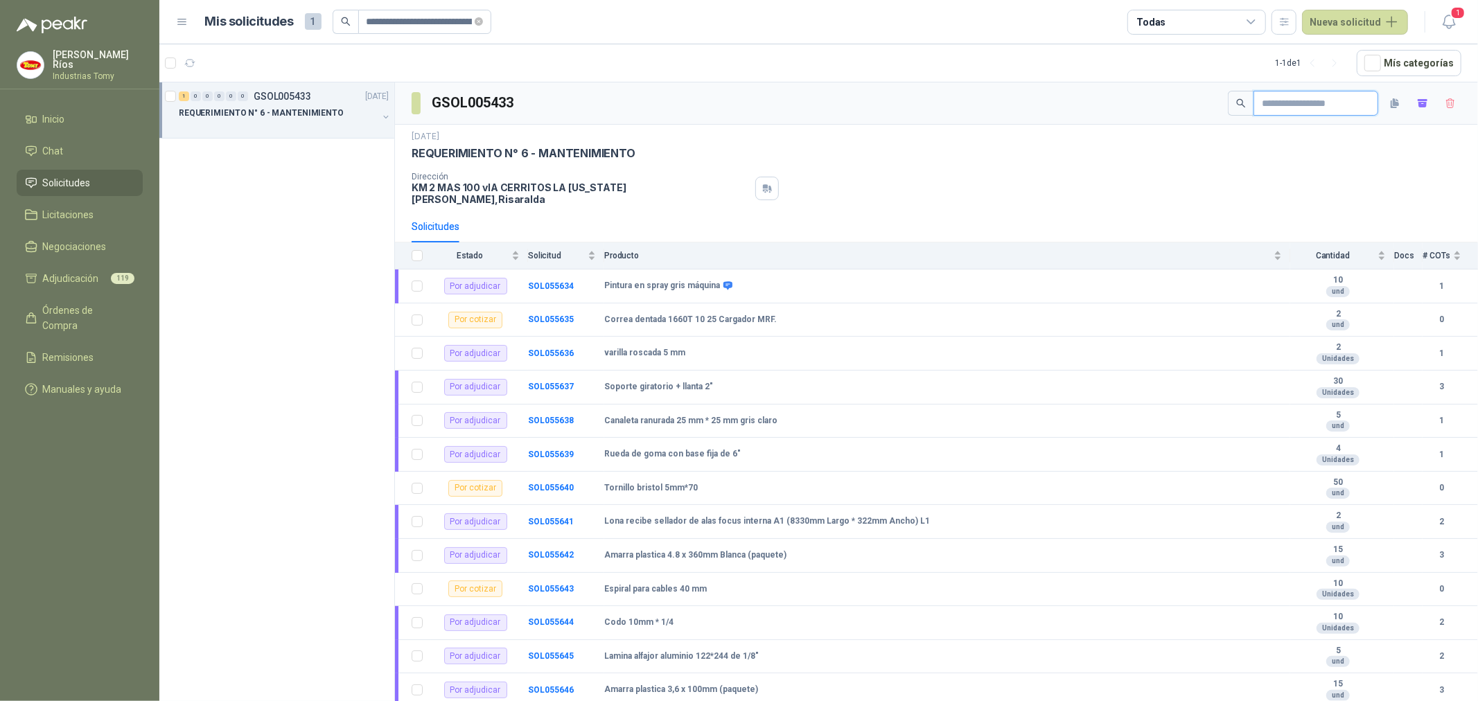
click at [1288, 106] on input "text" at bounding box center [1310, 103] width 97 height 24
paste input "**********"
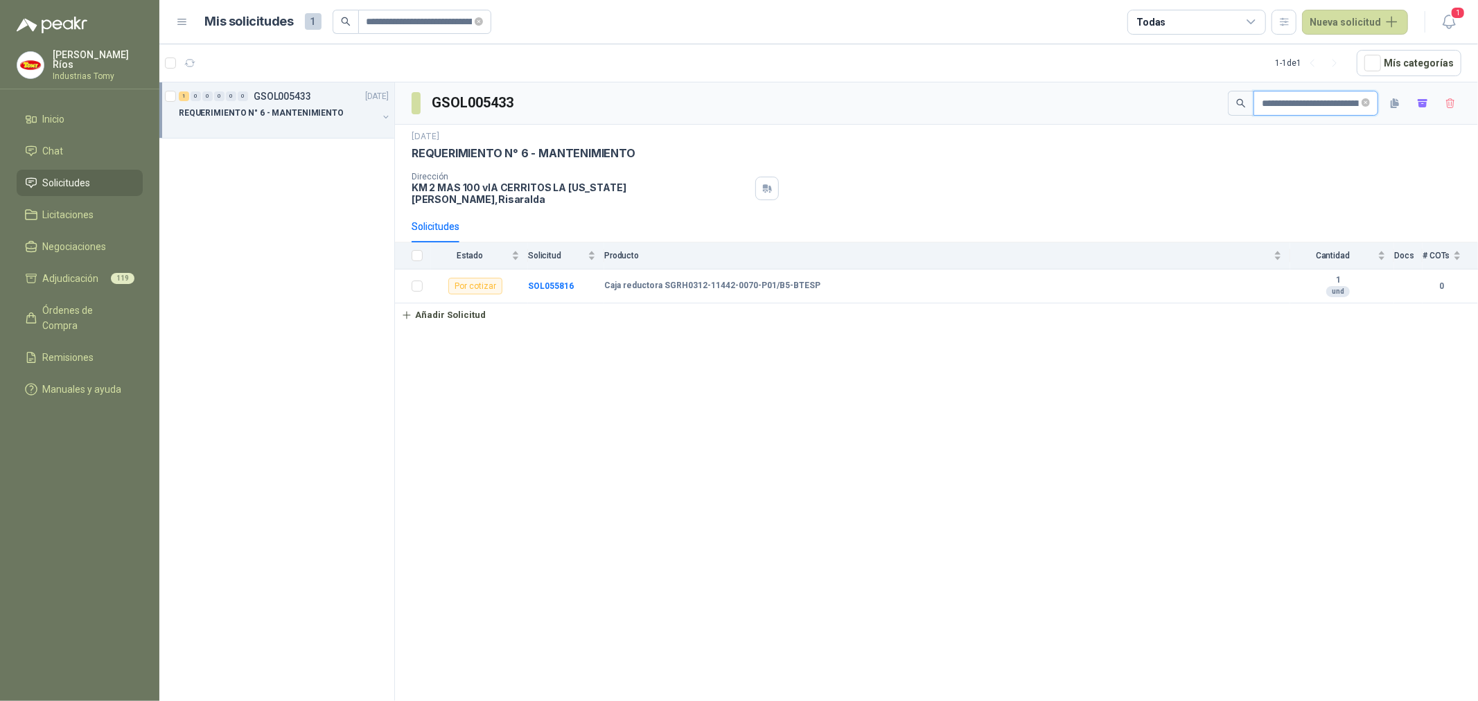
scroll to position [0, 128]
type input "**********"
drag, startPoint x: 626, startPoint y: 276, endPoint x: 807, endPoint y: 266, distance: 181.8
click at [807, 270] on td "Caja reductora SGRH0312-11442-0070-P01/B5-BTESP" at bounding box center [947, 287] width 686 height 34
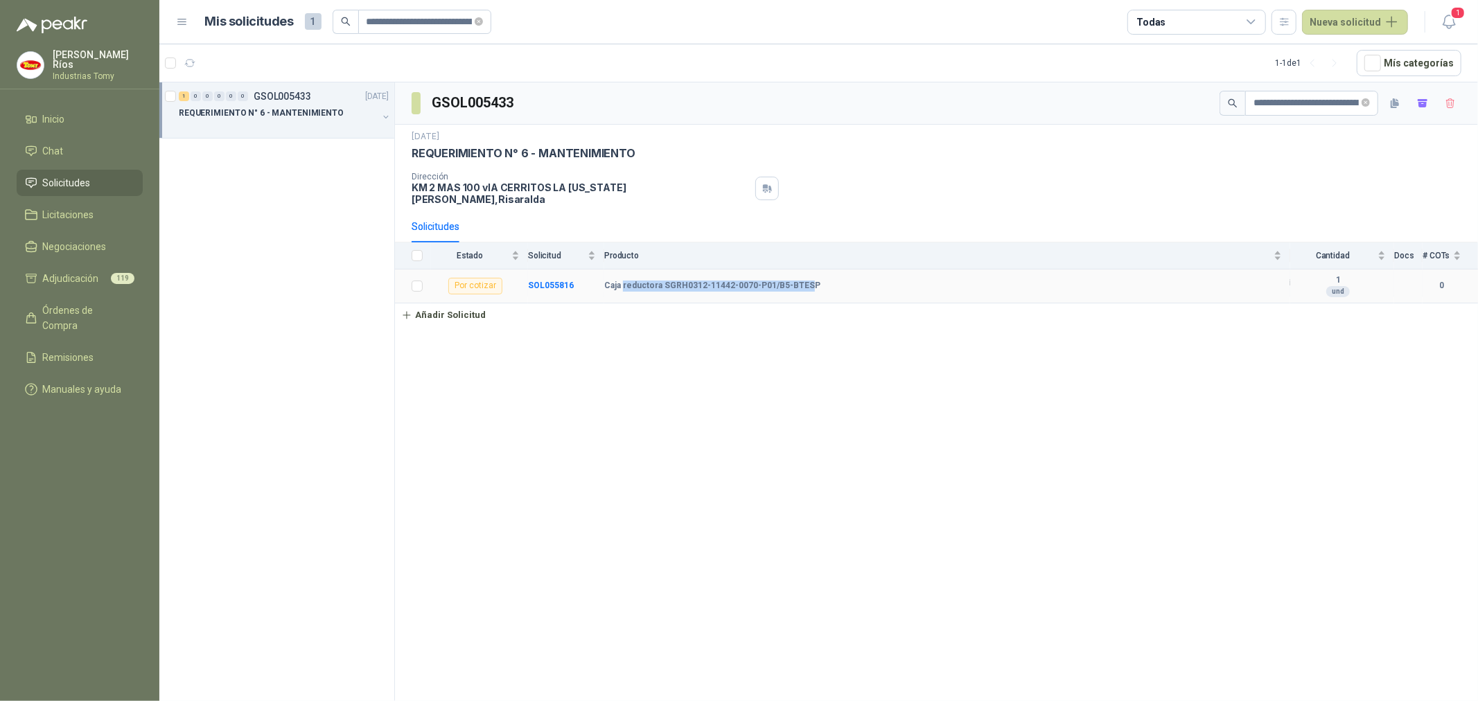
click at [807, 270] on td "Caja reductora SGRH0312-11442-0070-P01/B5-BTESP" at bounding box center [947, 287] width 686 height 34
click at [704, 286] on td "Caja reductora SGRH0312-11442-0070-P01/B5-BTESP" at bounding box center [947, 287] width 686 height 34
drag, startPoint x: 825, startPoint y: 274, endPoint x: 604, endPoint y: 268, distance: 220.5
click at [604, 270] on td "Caja reductora SGRH0312-11442-0070-P01/B5-BTESP" at bounding box center [947, 287] width 686 height 34
copy b "Caja reductora SGRH0312-11442-0070-P01/B5-BTESP"
